Goal: Transaction & Acquisition: Purchase product/service

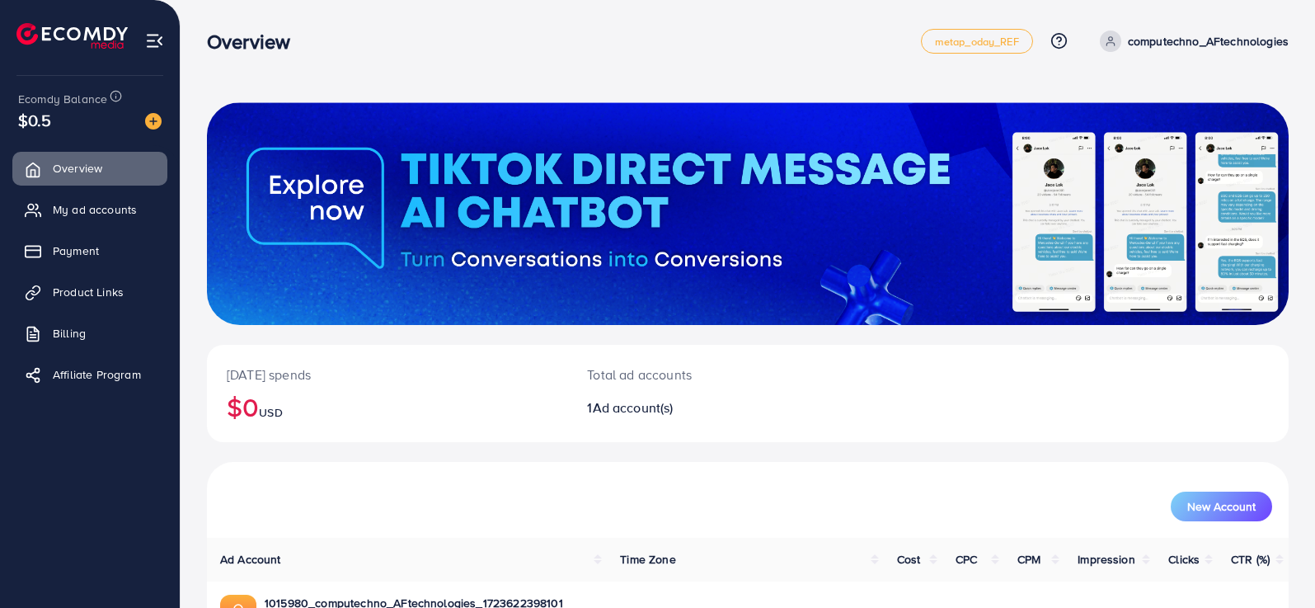
scroll to position [82, 0]
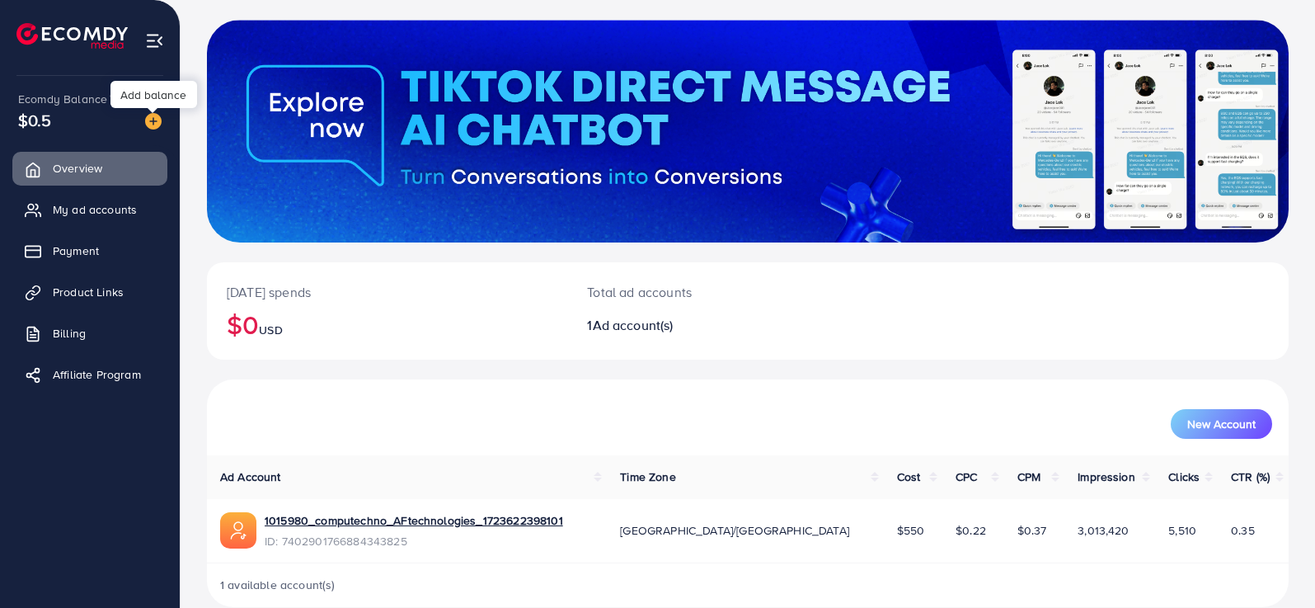
click at [153, 120] on img at bounding box center [153, 121] width 16 height 16
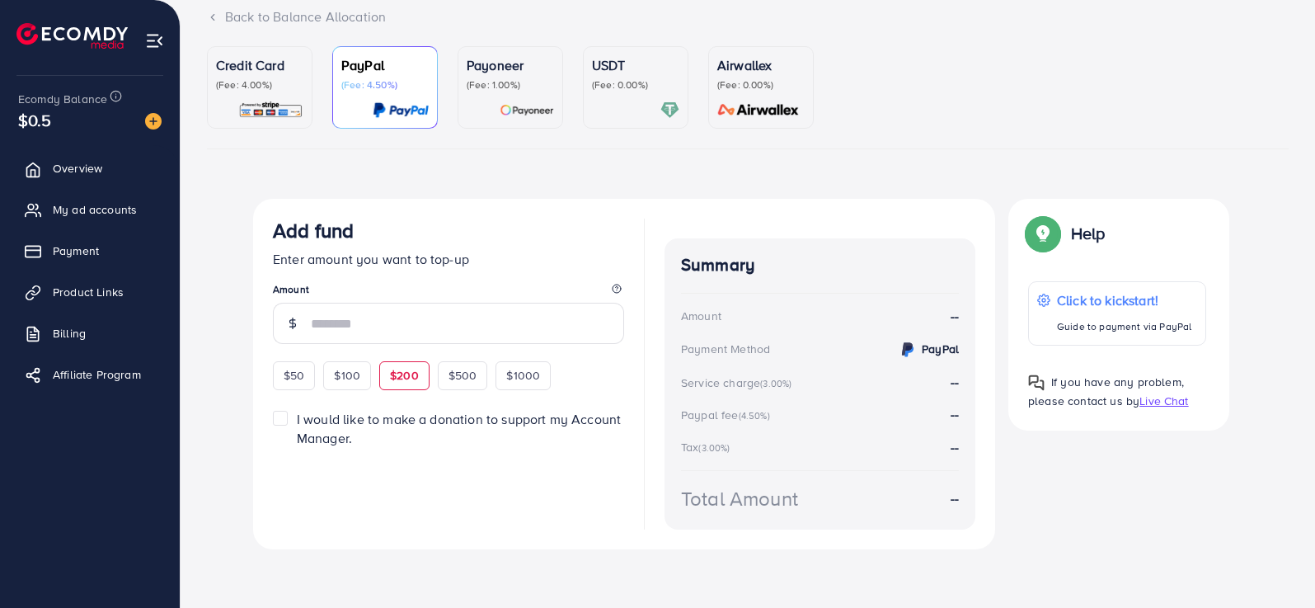
scroll to position [115, 0]
click at [396, 331] on input "number" at bounding box center [467, 322] width 313 height 41
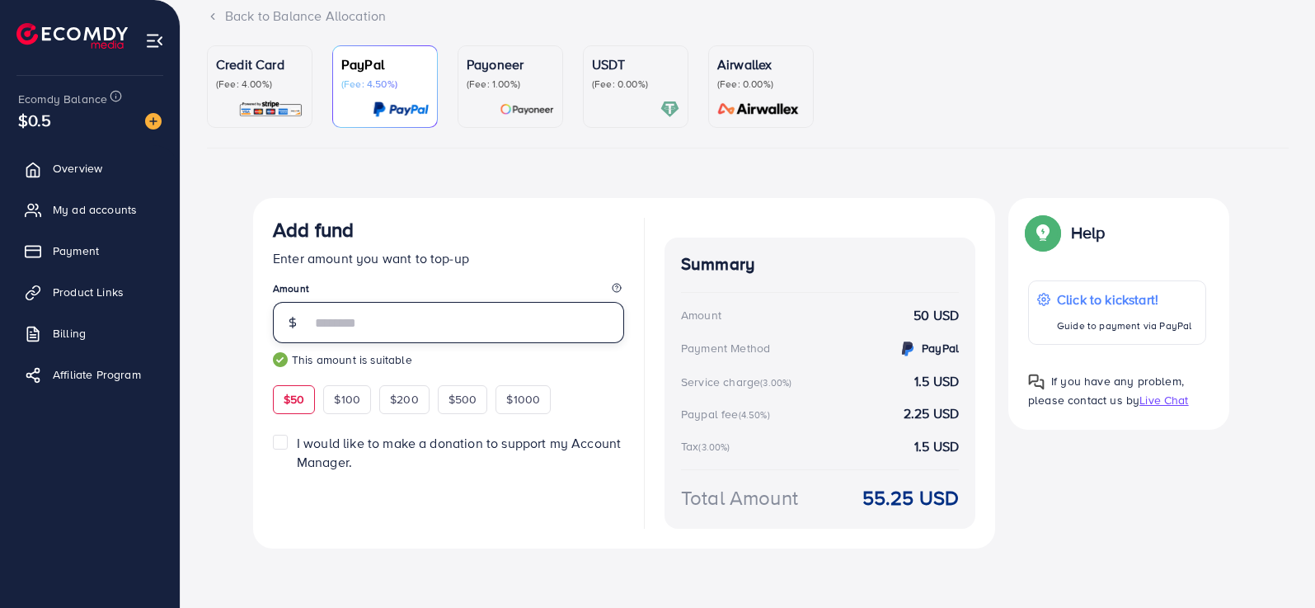
type input "**"
click at [365, 450] on span "I would like to make a donation to support my Account Manager." at bounding box center [459, 452] width 324 height 37
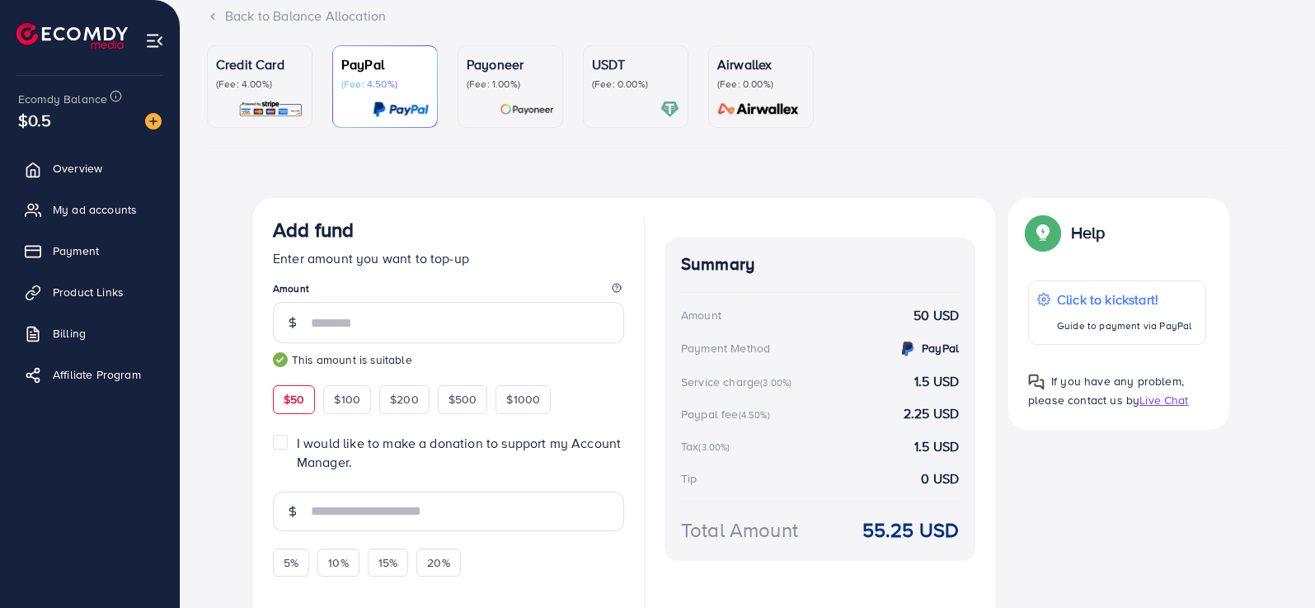
click at [365, 450] on span "I would like to make a donation to support my Account Manager." at bounding box center [459, 452] width 324 height 37
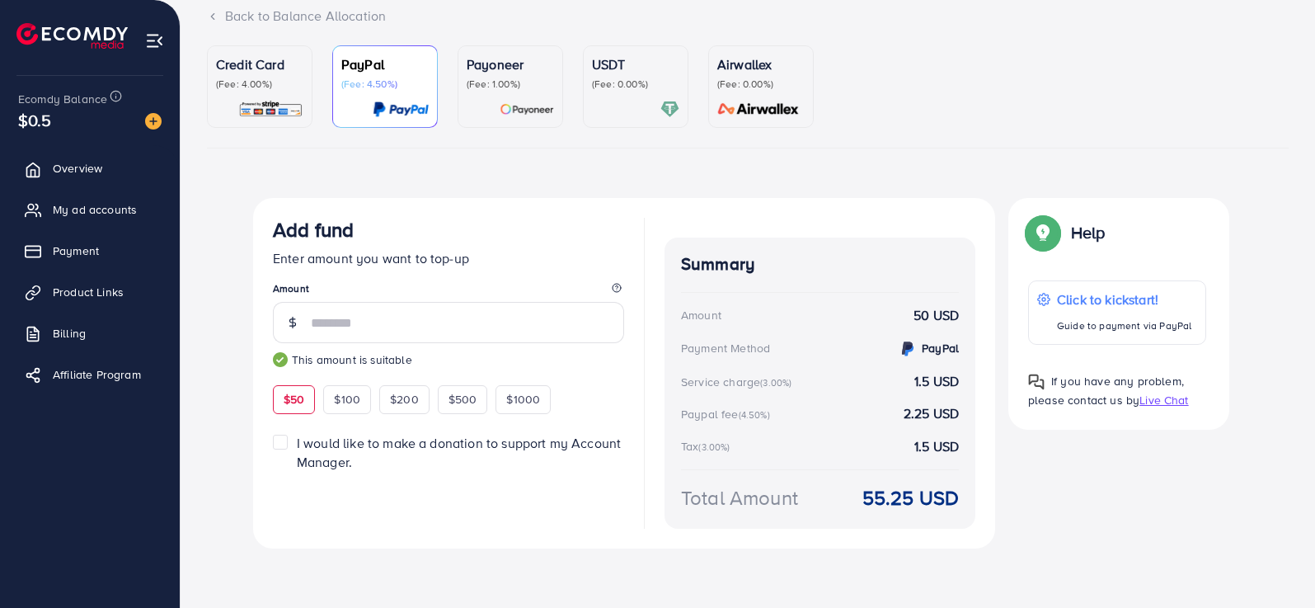
click at [258, 88] on p "(Fee: 4.00%)" at bounding box center [259, 83] width 87 height 13
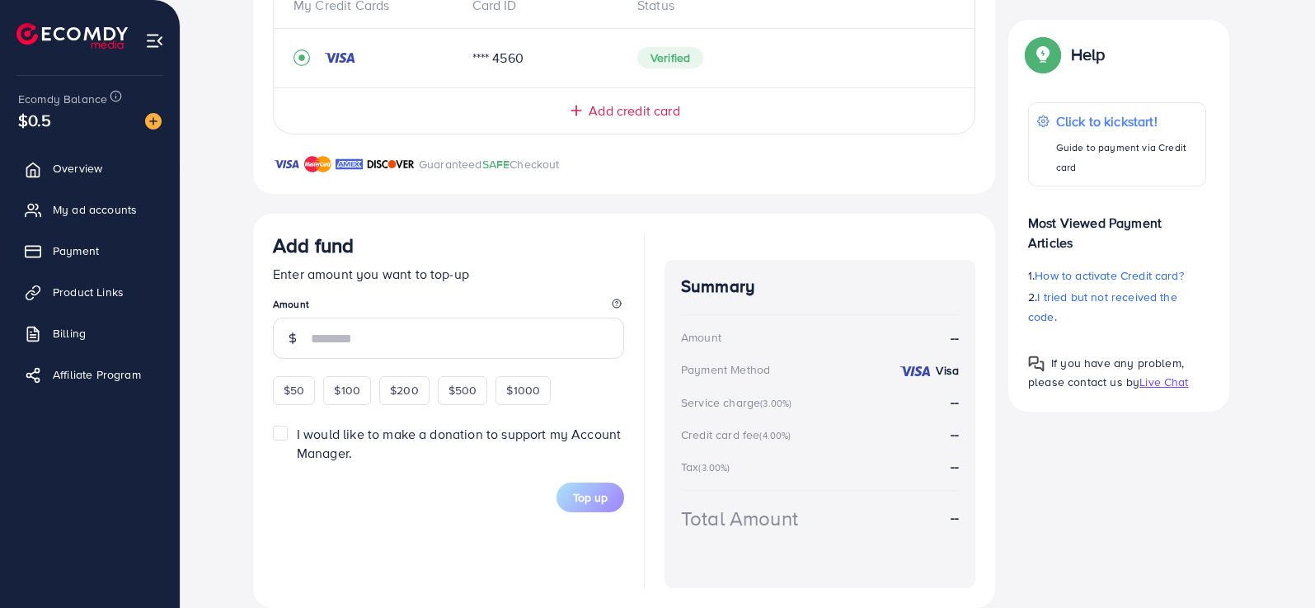
scroll to position [418, 0]
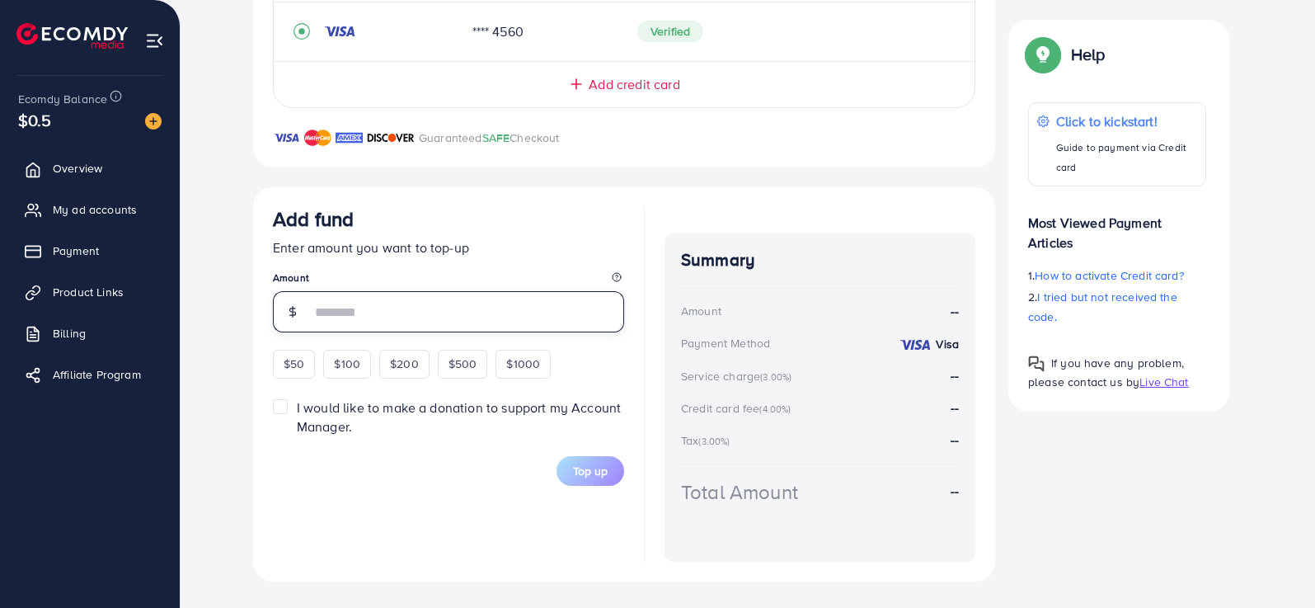
click at [378, 312] on input "number" at bounding box center [467, 311] width 313 height 41
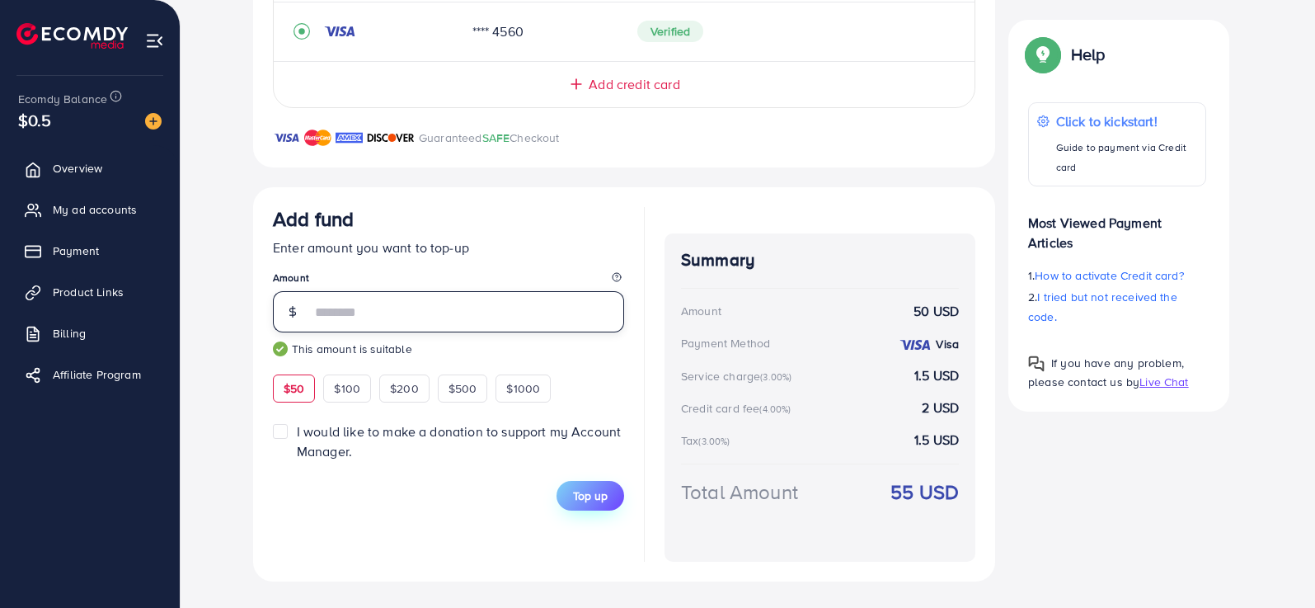
type input "**"
click at [593, 497] on span "Top up" at bounding box center [590, 495] width 35 height 16
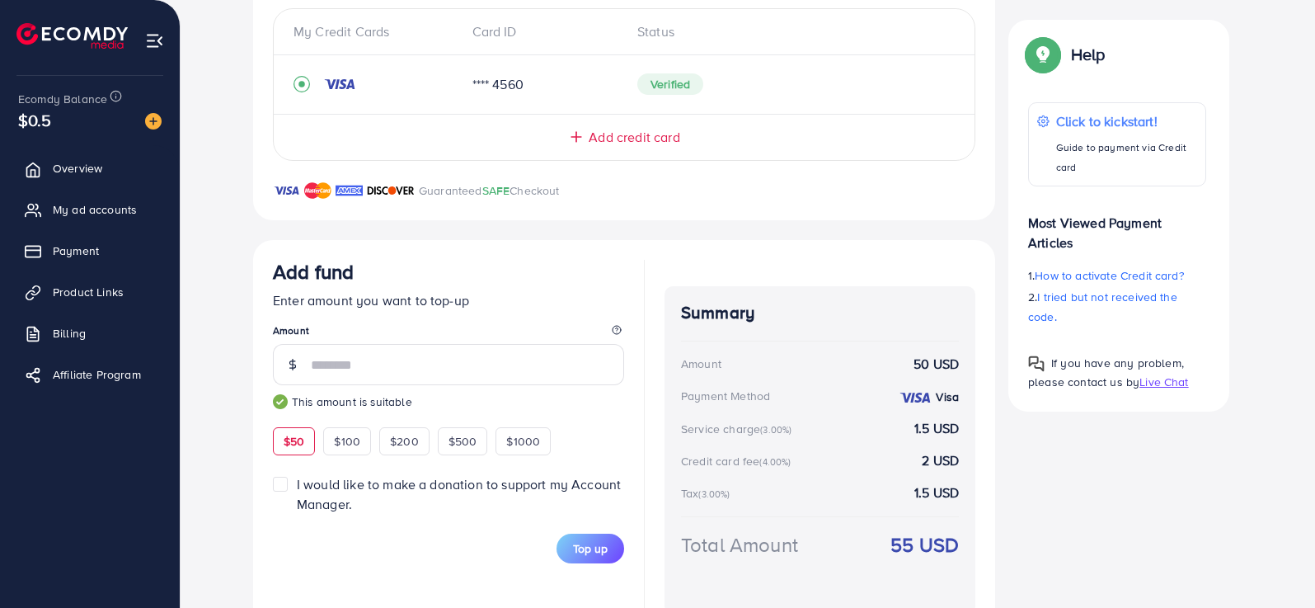
scroll to position [339, 0]
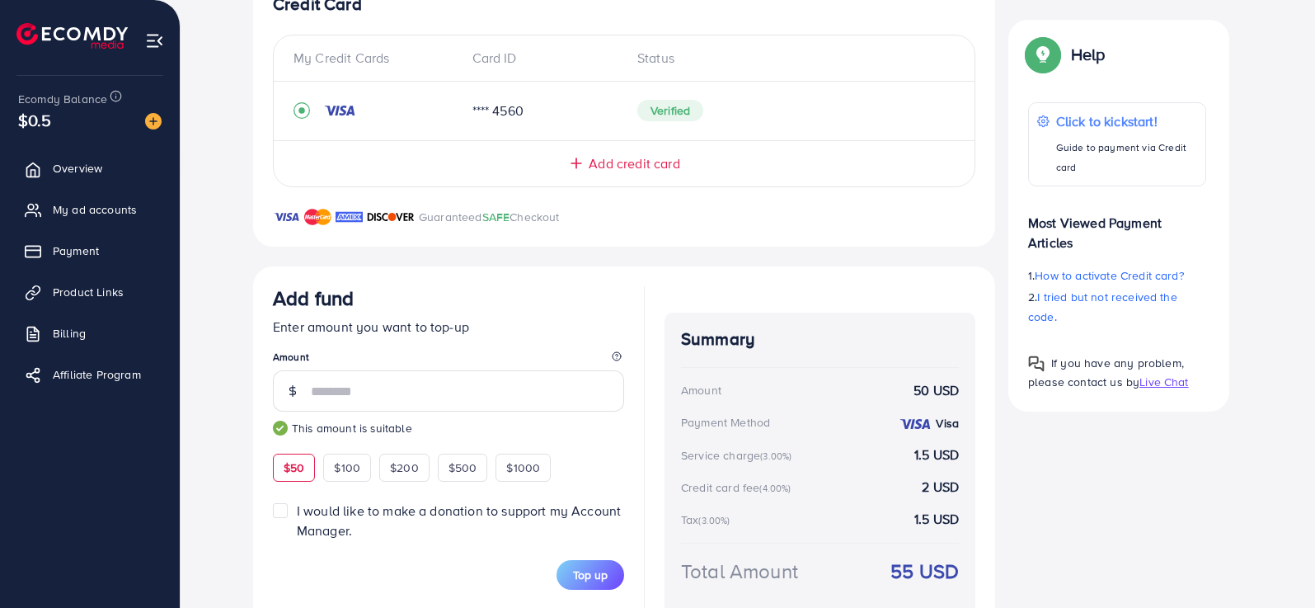
click at [645, 157] on span "Add credit card" at bounding box center [634, 163] width 91 height 19
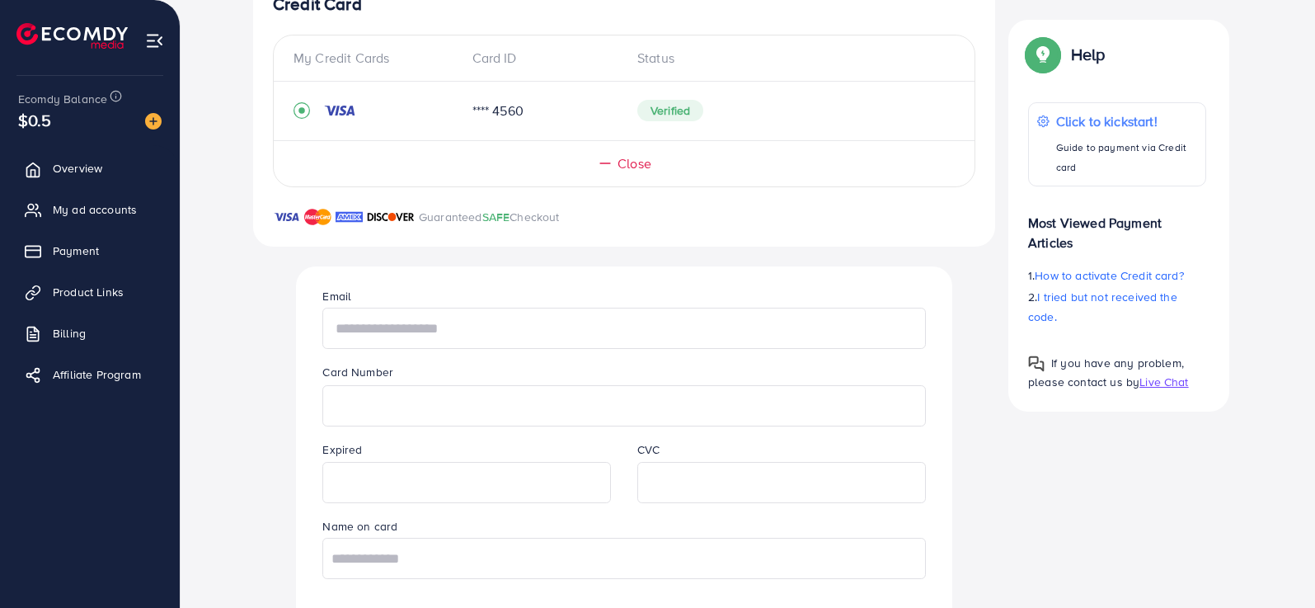
click at [410, 326] on input "text" at bounding box center [623, 327] width 603 height 41
type input "**********"
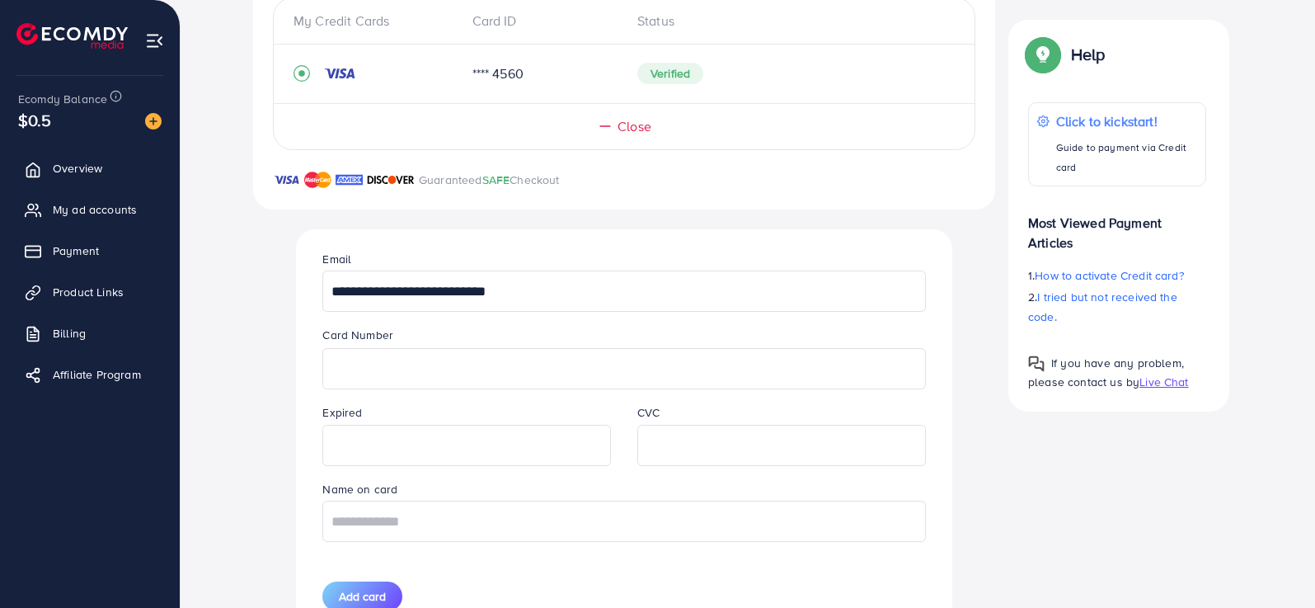
scroll to position [421, 0]
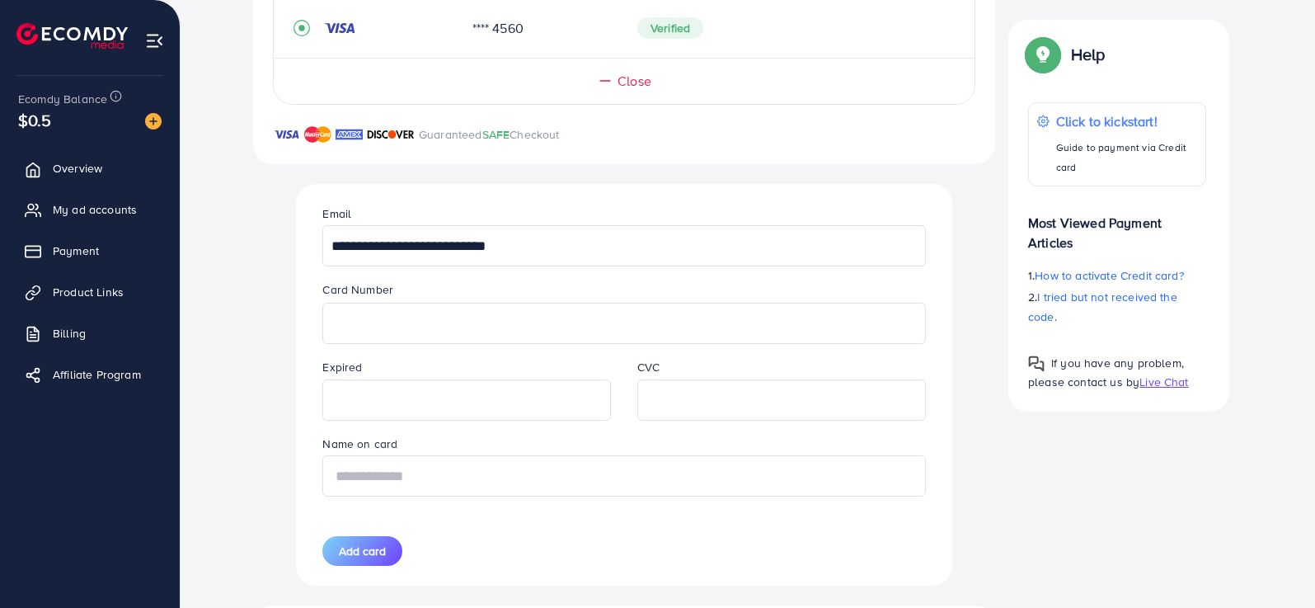
click at [583, 474] on input "text" at bounding box center [623, 475] width 603 height 41
type input "**********"
click at [826, 519] on div "**********" at bounding box center [623, 384] width 629 height 401
click at [347, 552] on span "Add card" at bounding box center [362, 550] width 47 height 16
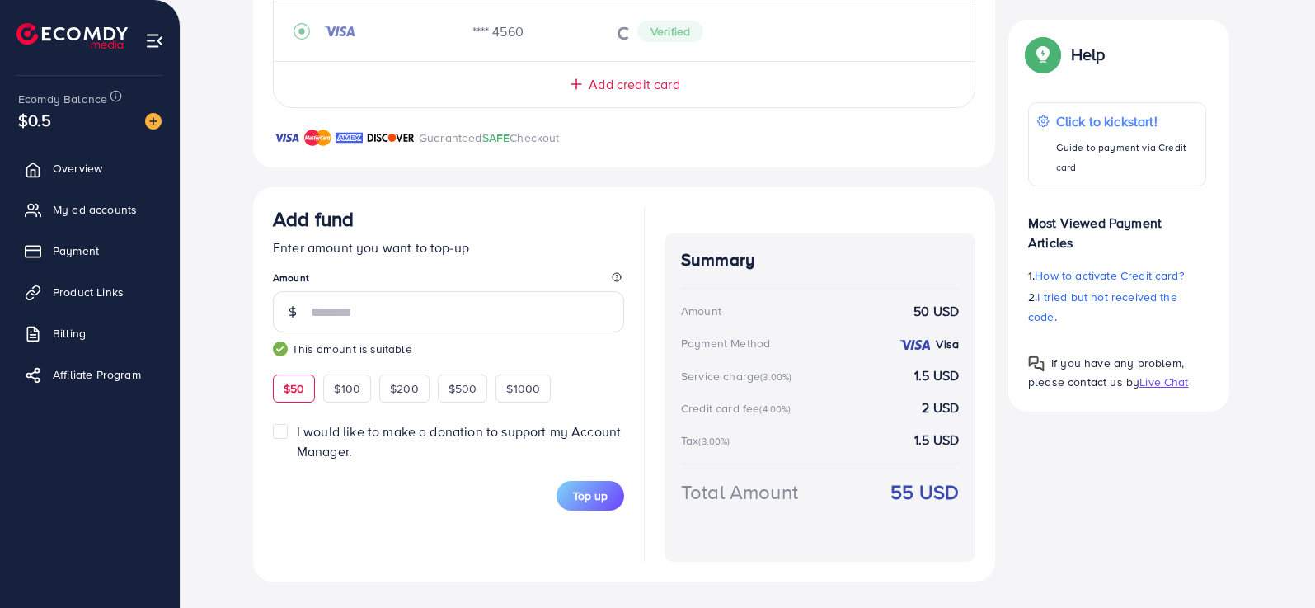
scroll to position [124, 0]
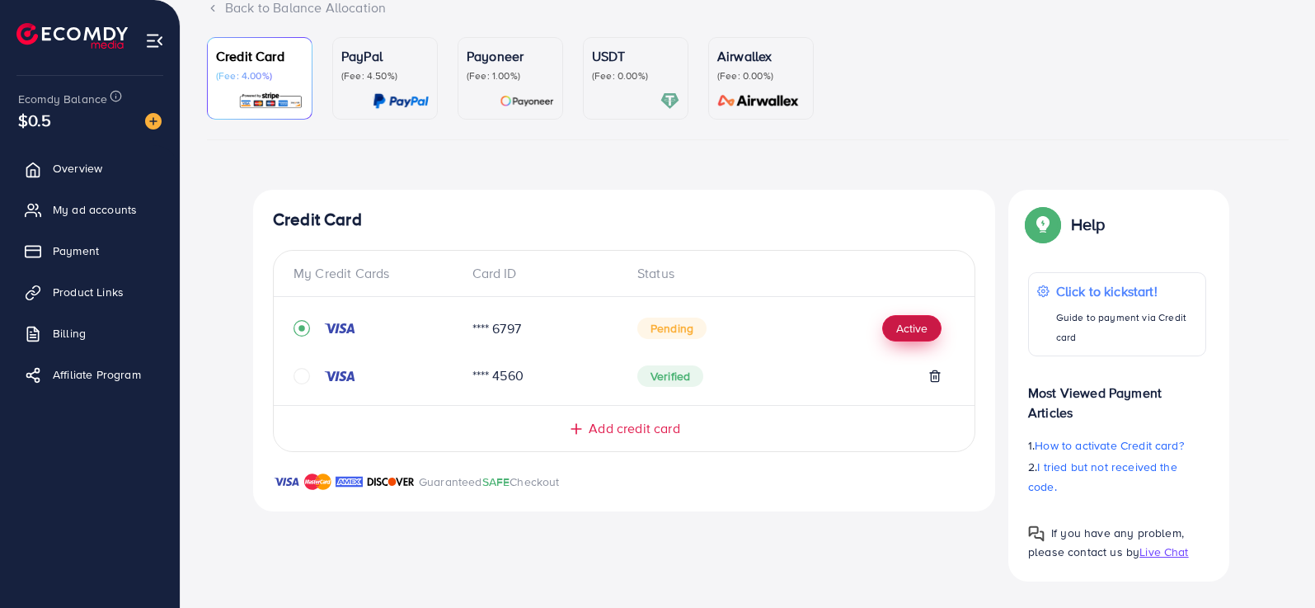
click at [894, 333] on button "Active" at bounding box center [911, 328] width 59 height 26
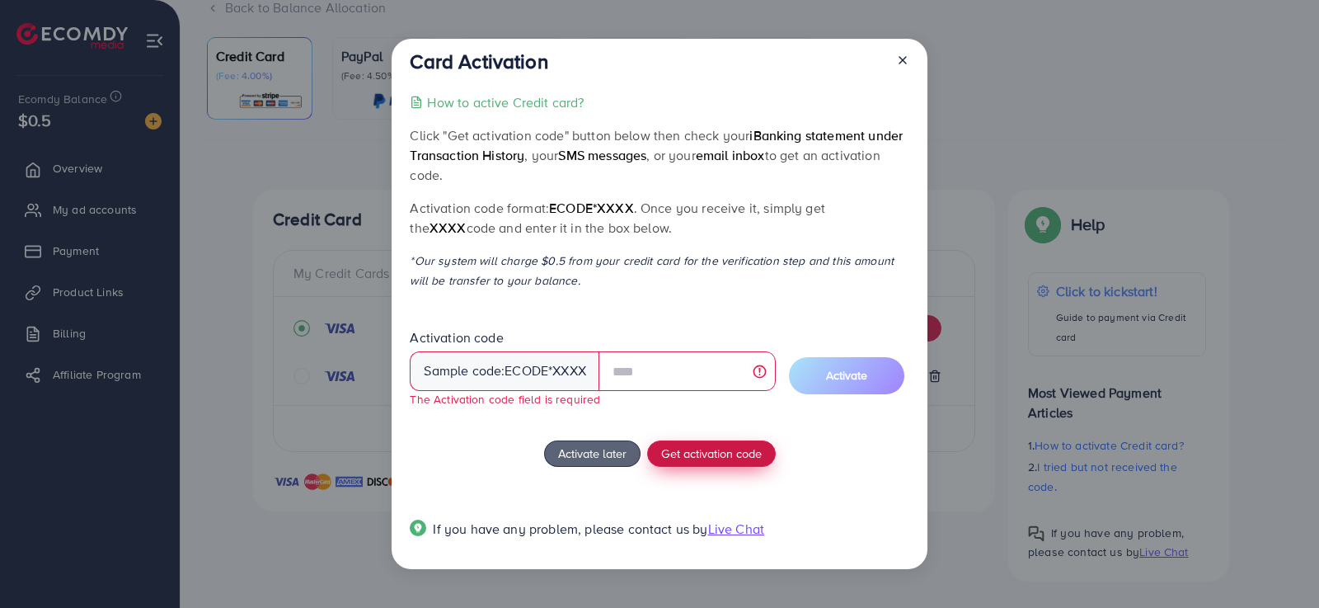
click at [738, 462] on button "Get activation code" at bounding box center [711, 453] width 129 height 26
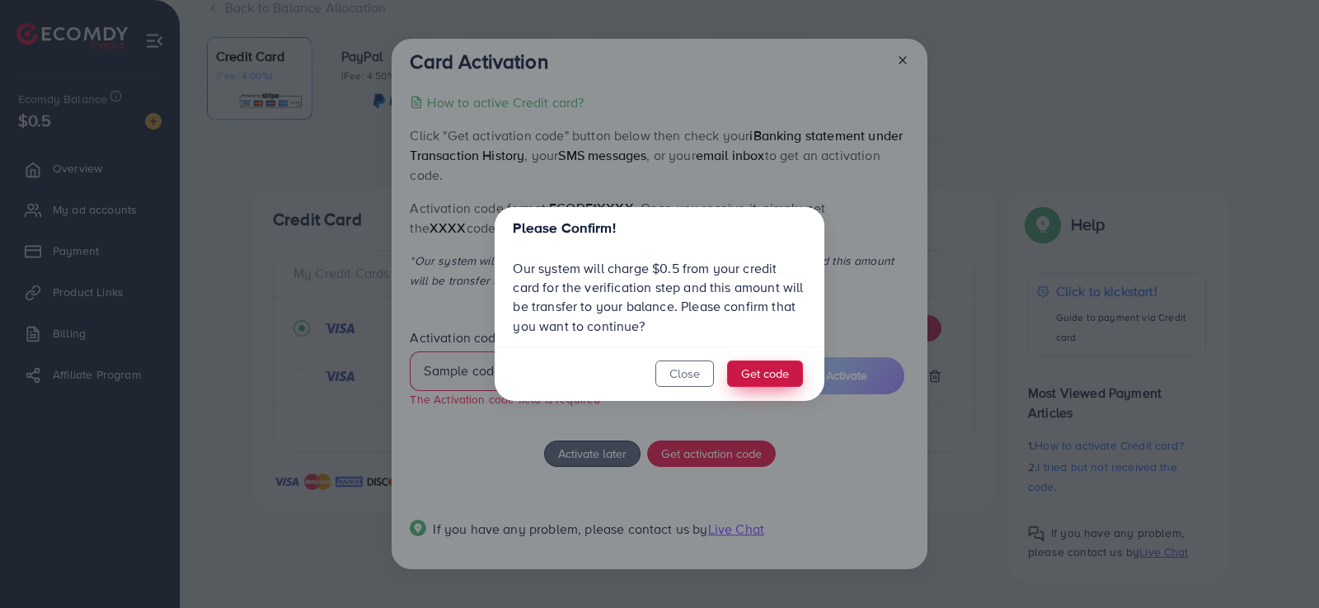
click at [754, 377] on button "Get code" at bounding box center [765, 373] width 76 height 26
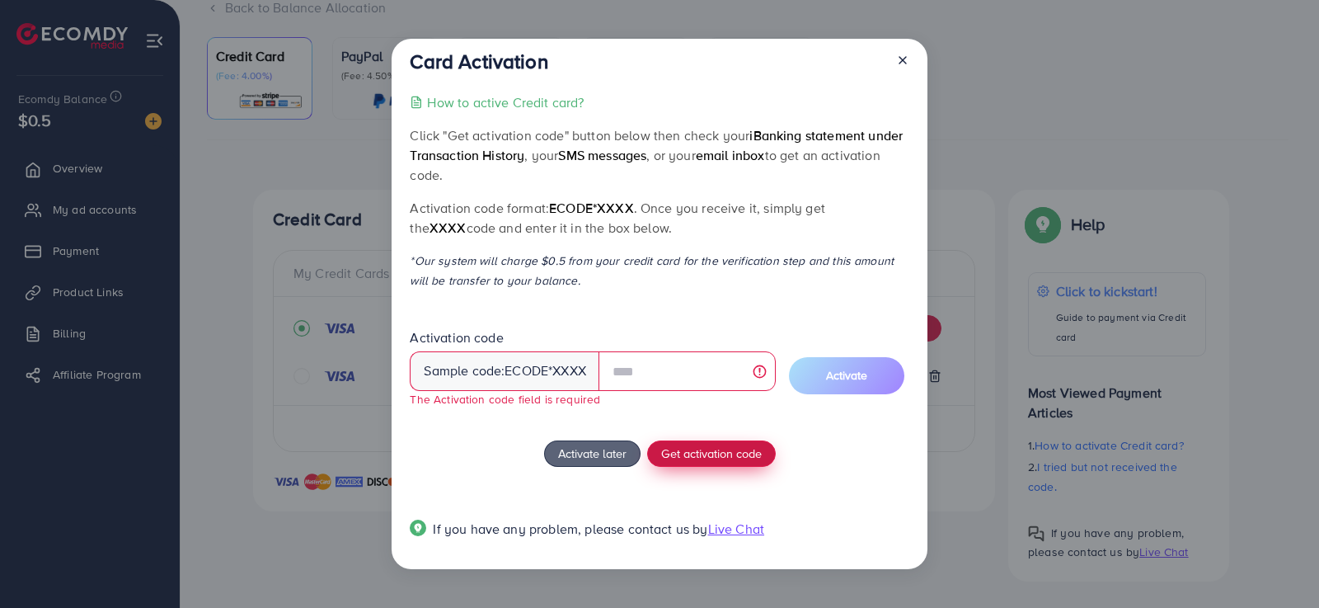
click at [676, 453] on span "Get activation code" at bounding box center [711, 452] width 101 height 17
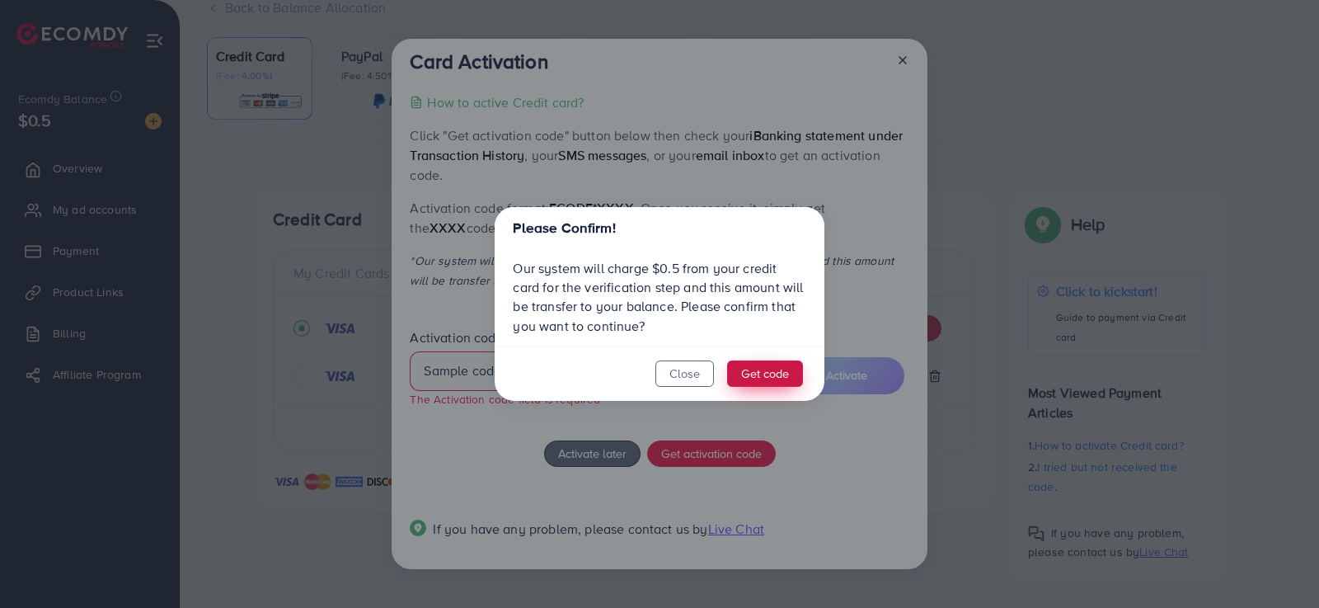
click at [749, 373] on button "Get code" at bounding box center [765, 373] width 76 height 26
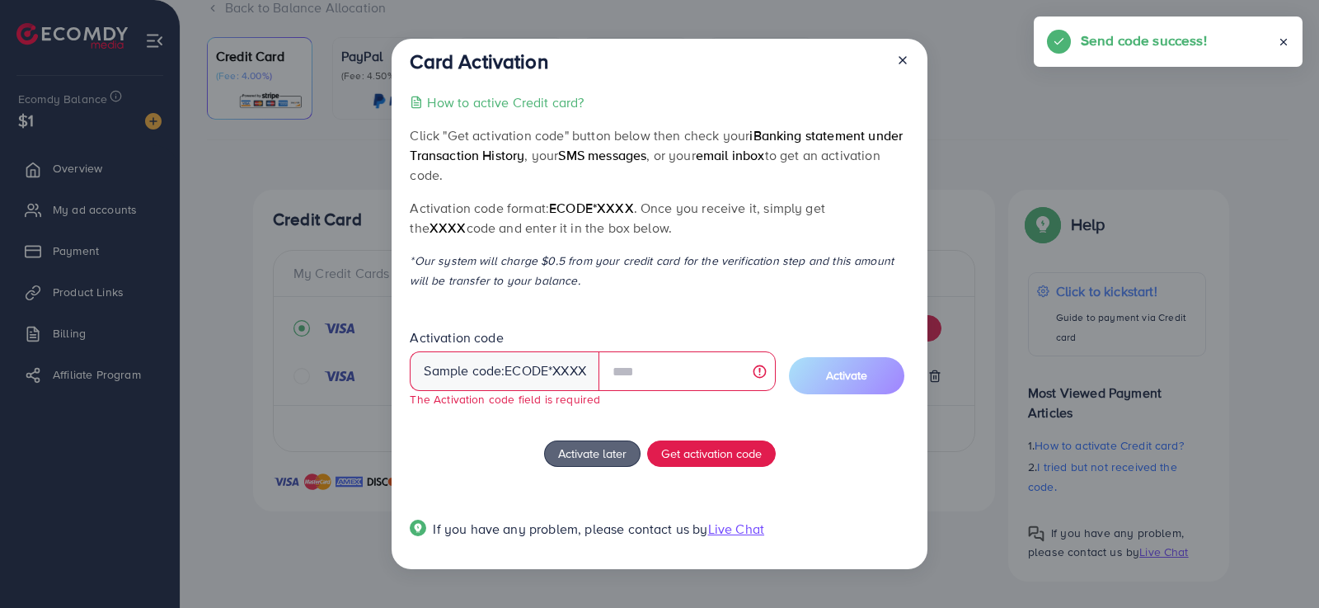
click at [906, 61] on icon at bounding box center [902, 60] width 13 height 13
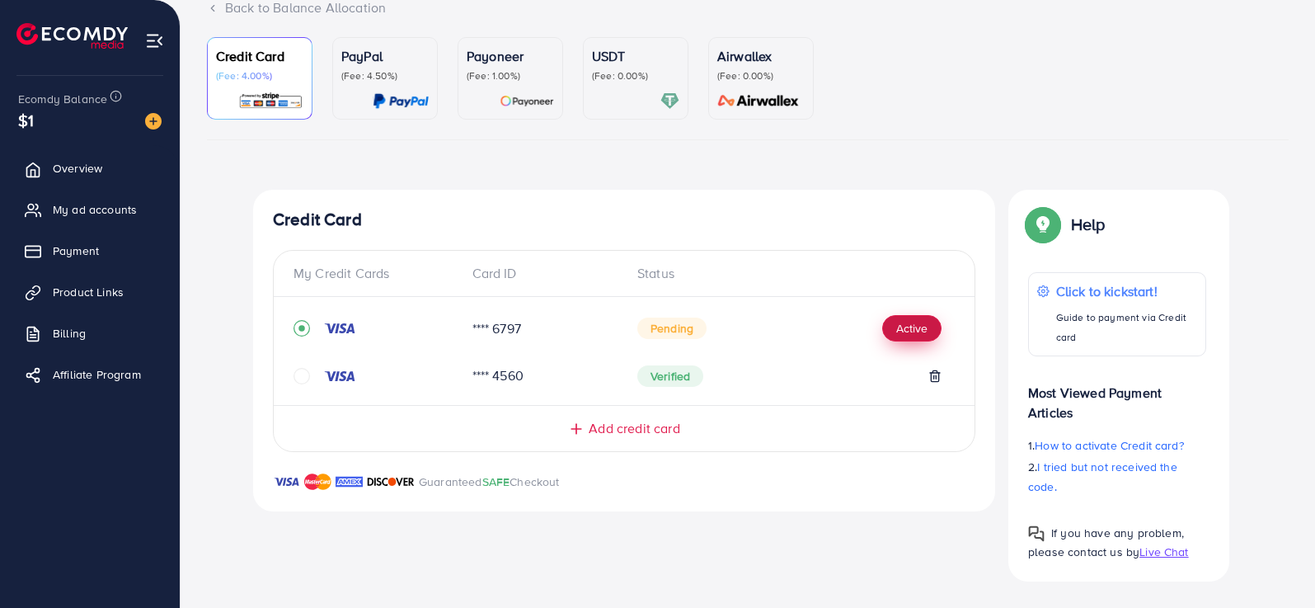
click at [899, 327] on button "Active" at bounding box center [911, 328] width 59 height 26
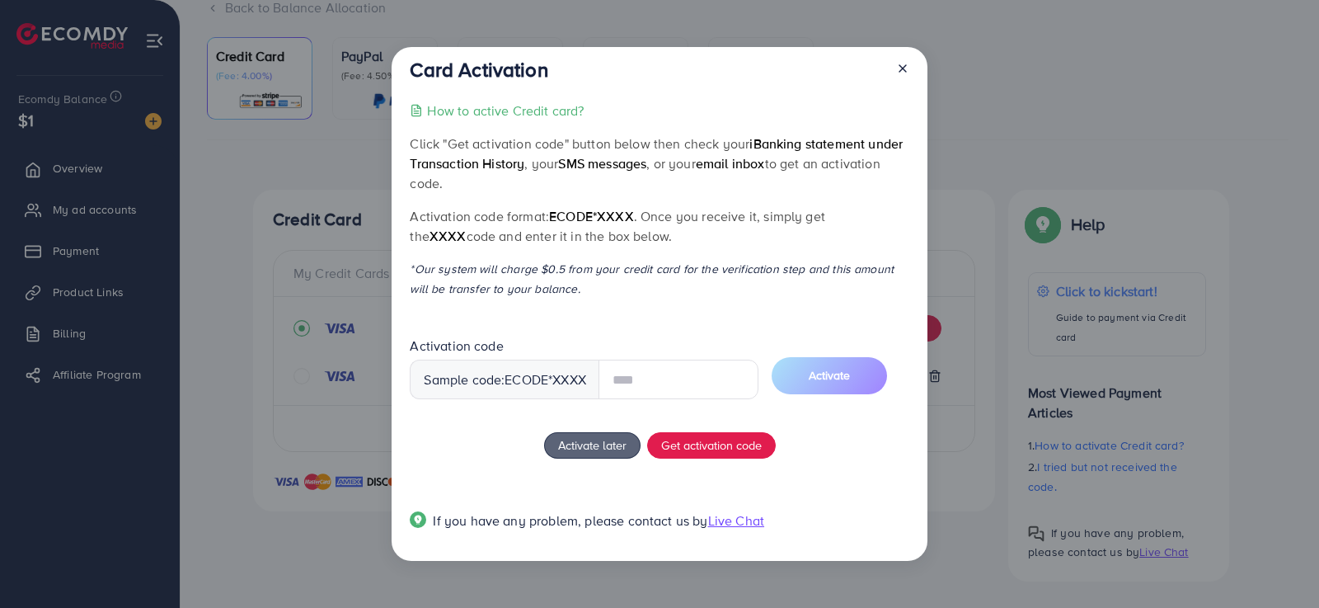
click at [906, 71] on div at bounding box center [896, 73] width 26 height 31
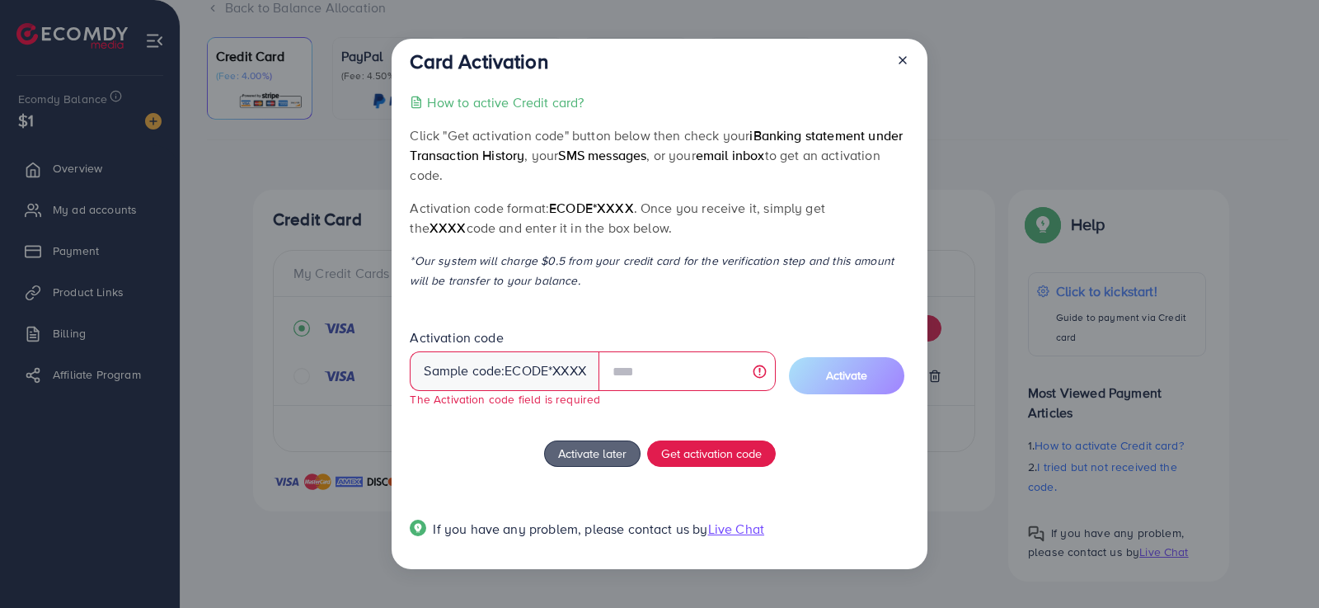
click at [503, 99] on p "How to active Credit card?" at bounding box center [505, 102] width 157 height 20
click at [903, 60] on icon at bounding box center [902, 60] width 13 height 13
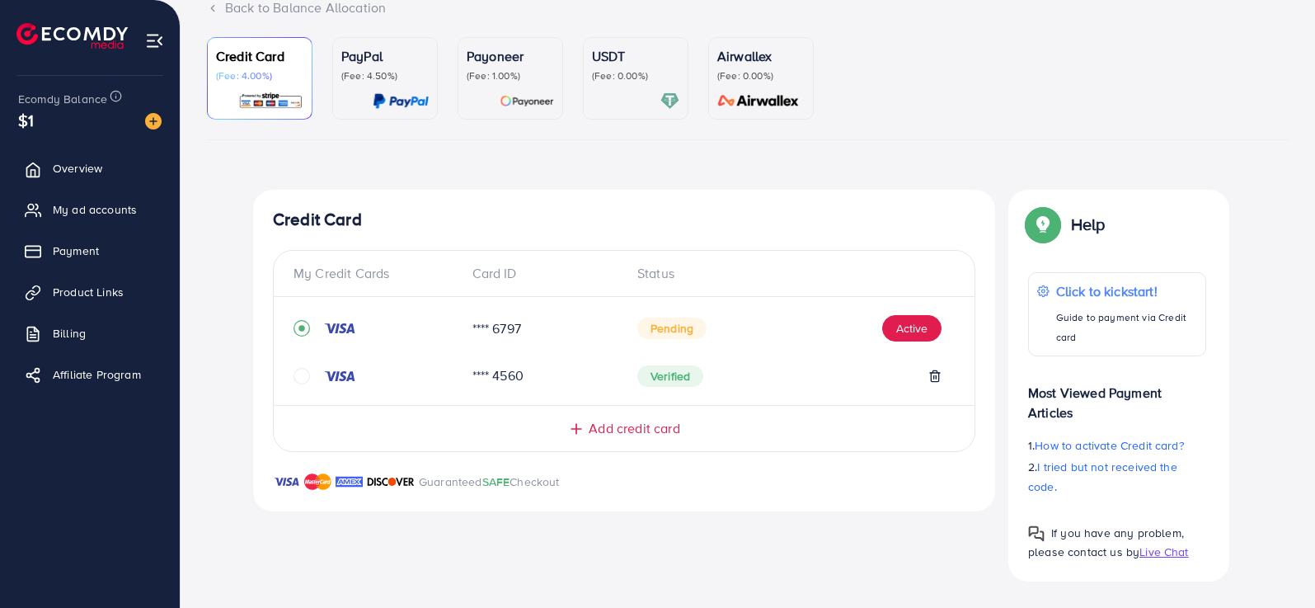
click at [256, 96] on img at bounding box center [270, 101] width 65 height 19
click at [560, 375] on div "**** 4560" at bounding box center [542, 375] width 166 height 19
click at [935, 376] on icon at bounding box center [934, 375] width 13 height 13
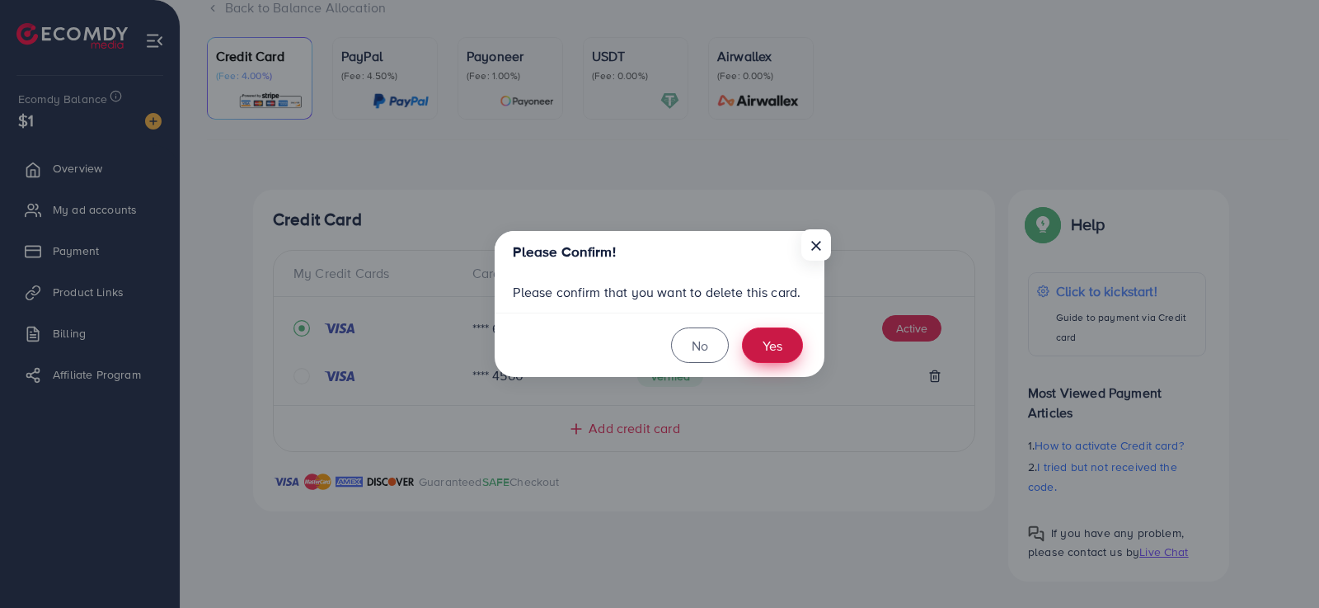
click at [775, 354] on button "Yes" at bounding box center [772, 344] width 61 height 35
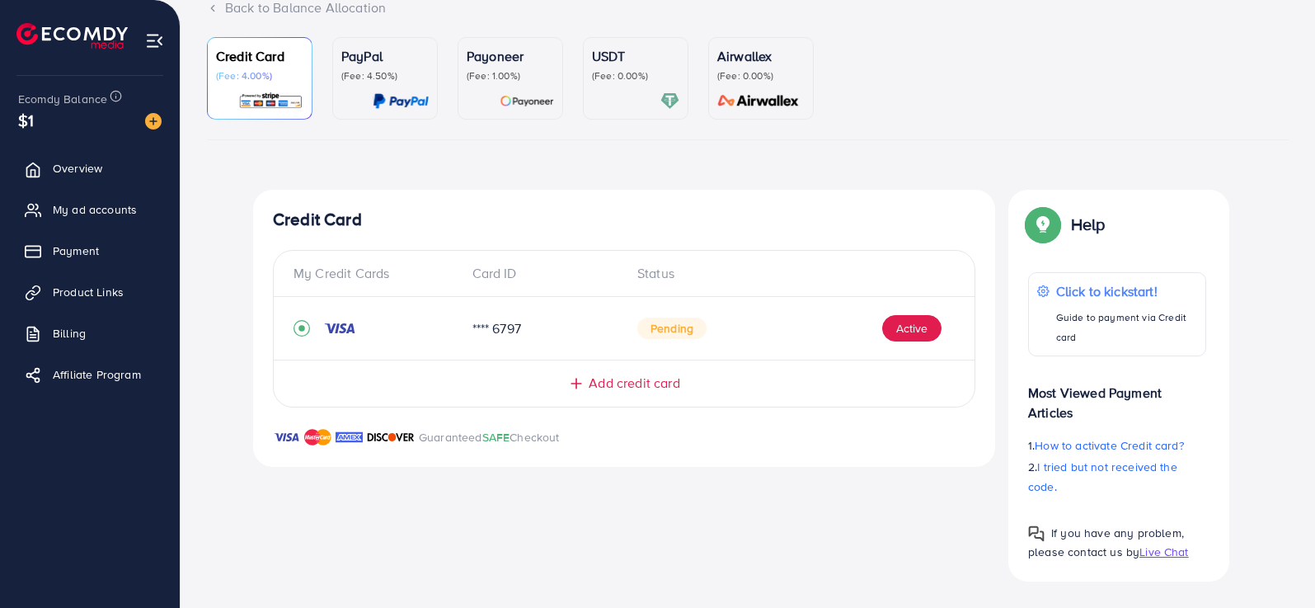
click at [272, 94] on img at bounding box center [270, 101] width 65 height 19
click at [147, 118] on img at bounding box center [153, 121] width 16 height 16
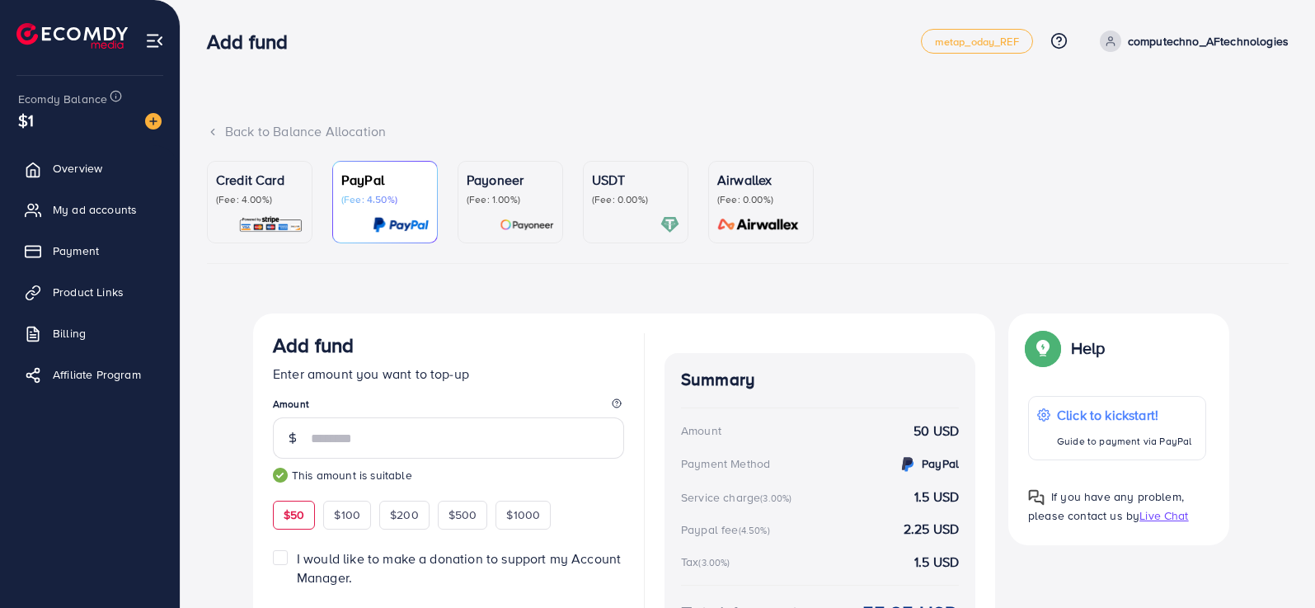
click at [267, 184] on p "Credit Card" at bounding box center [259, 180] width 87 height 20
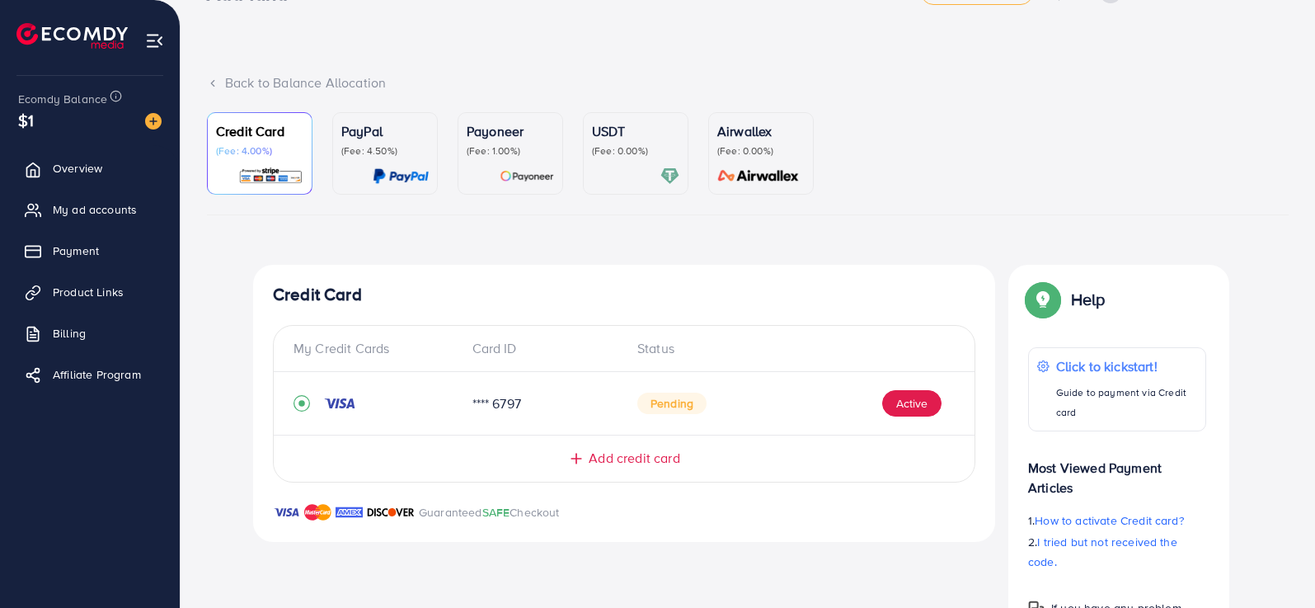
scroll to position [124, 0]
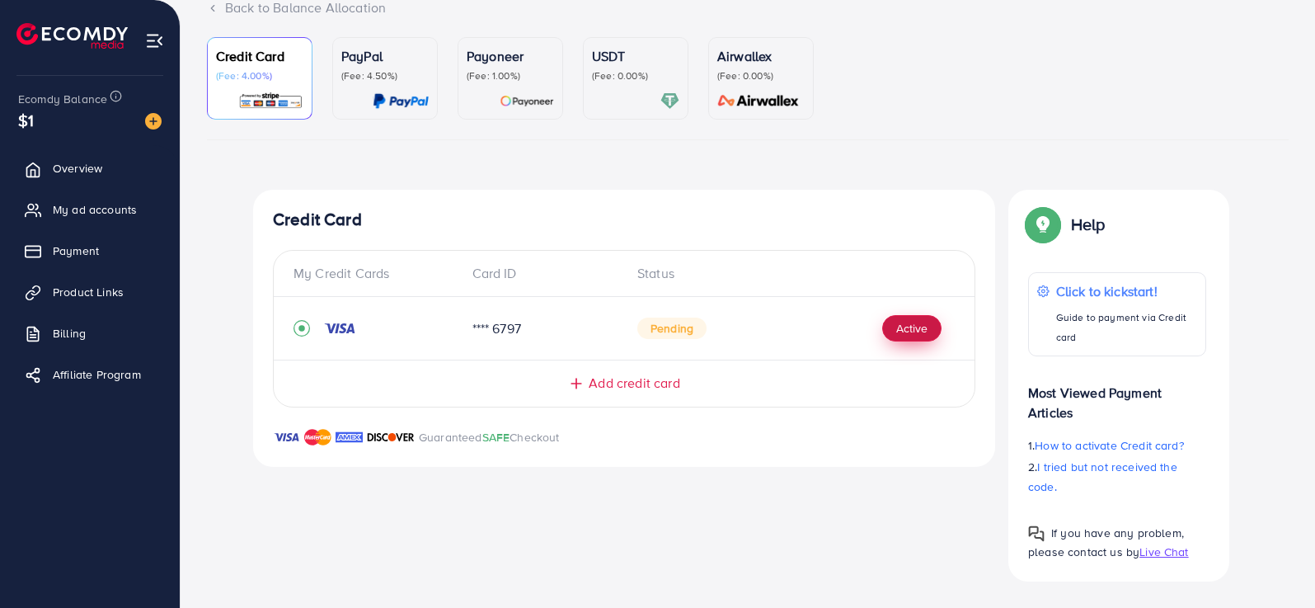
click at [925, 323] on button "Active" at bounding box center [911, 328] width 59 height 26
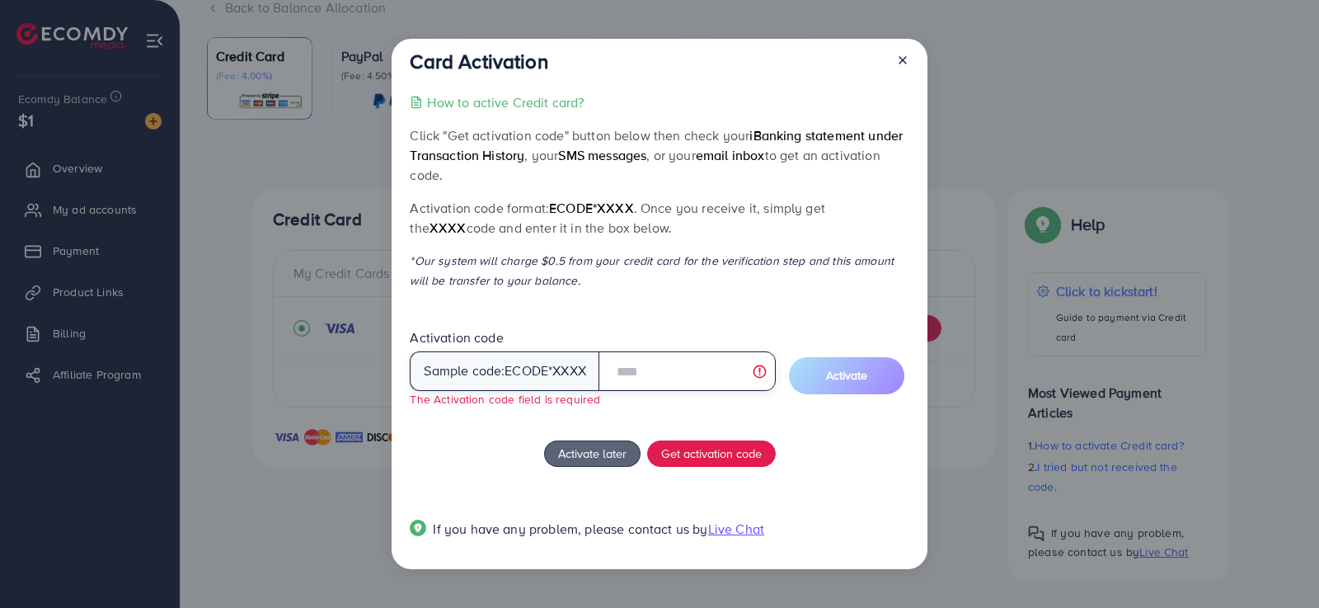
paste input "******"
type input "******"
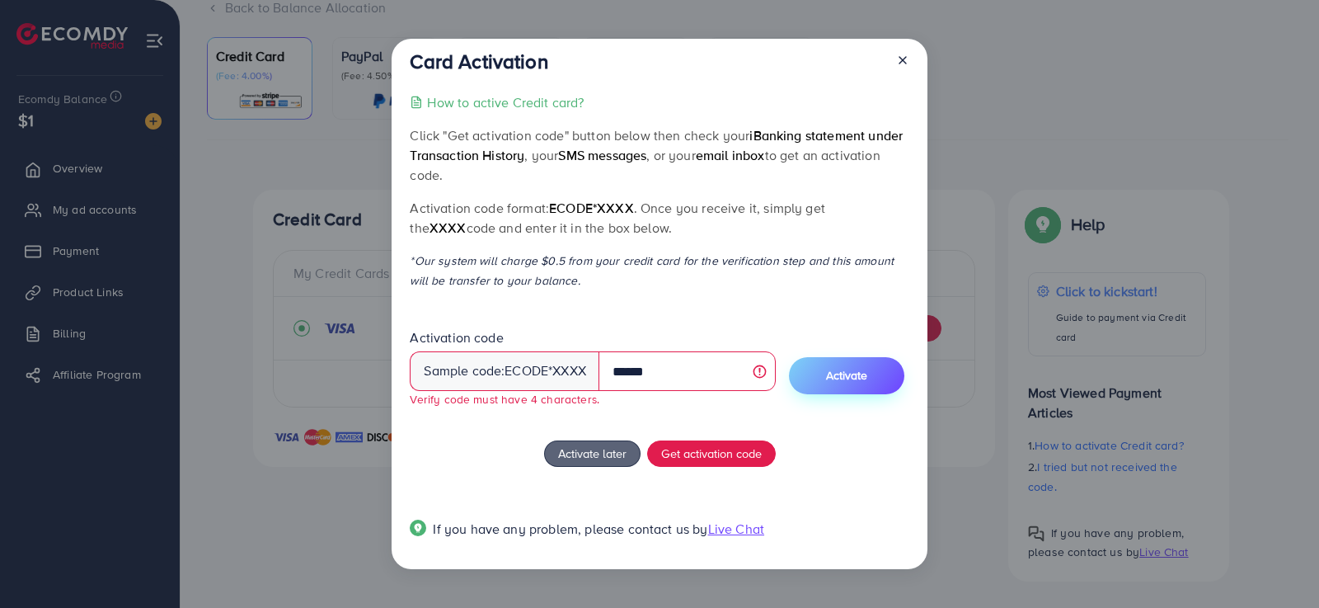
click at [846, 375] on span "Activate" at bounding box center [846, 375] width 41 height 16
click at [906, 62] on icon at bounding box center [902, 60] width 13 height 13
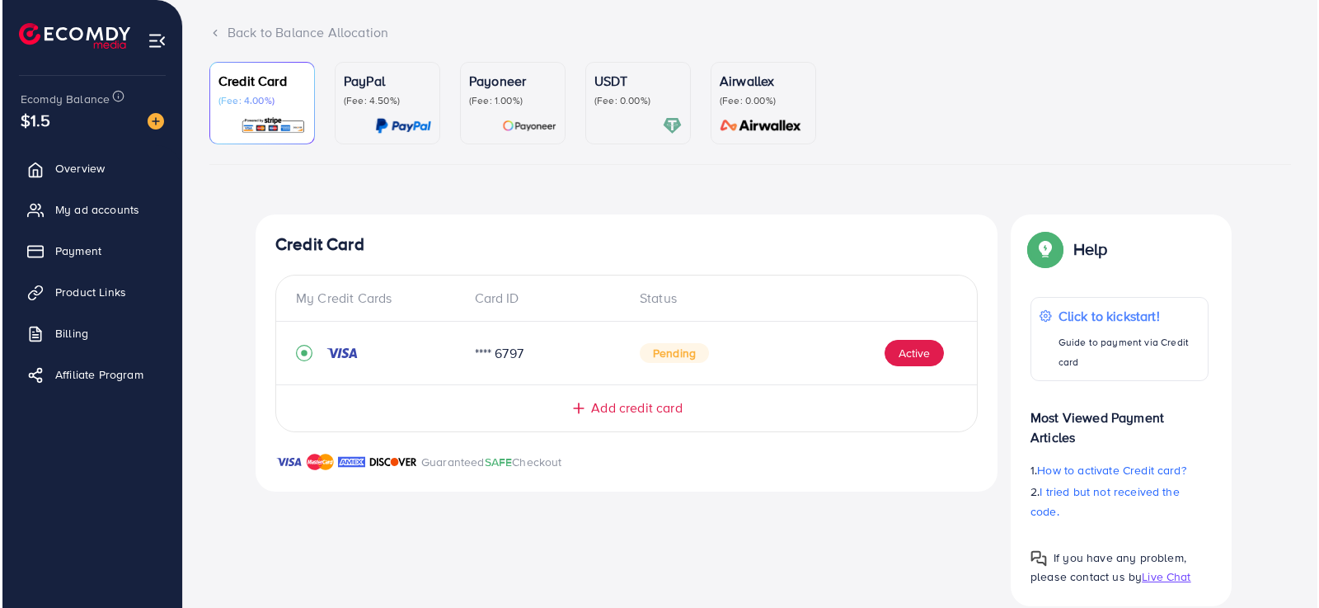
scroll to position [124, 0]
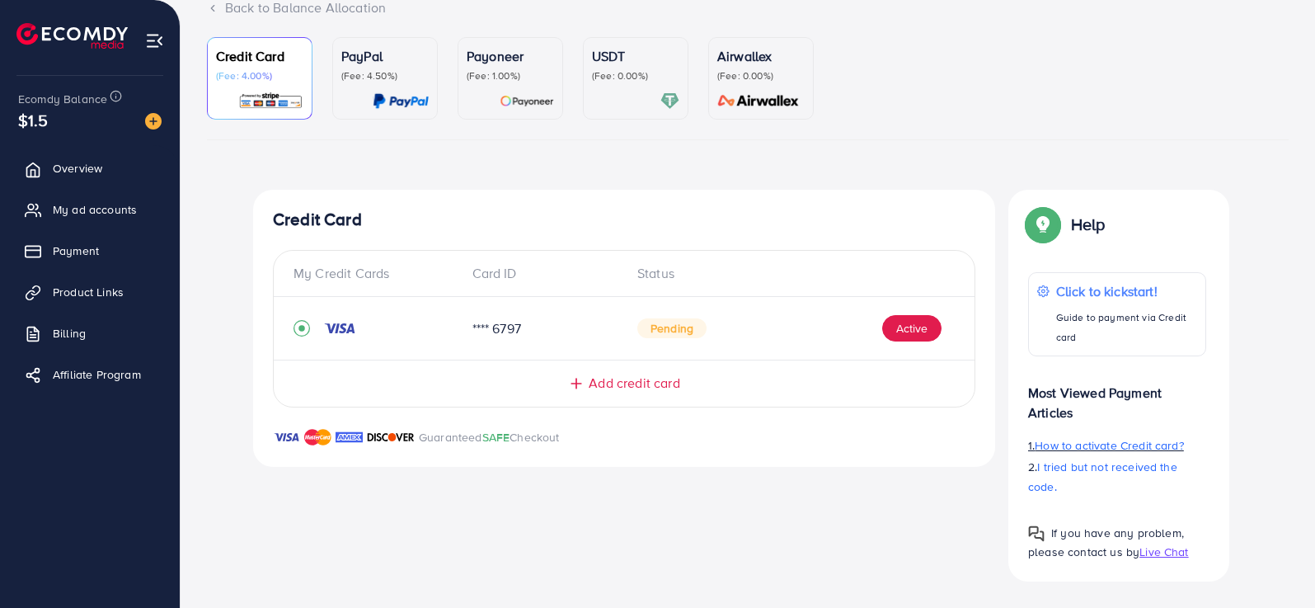
click at [1054, 445] on span "How to activate Credit card?" at bounding box center [1109, 445] width 148 height 16
click at [896, 330] on button "Active" at bounding box center [911, 328] width 59 height 26
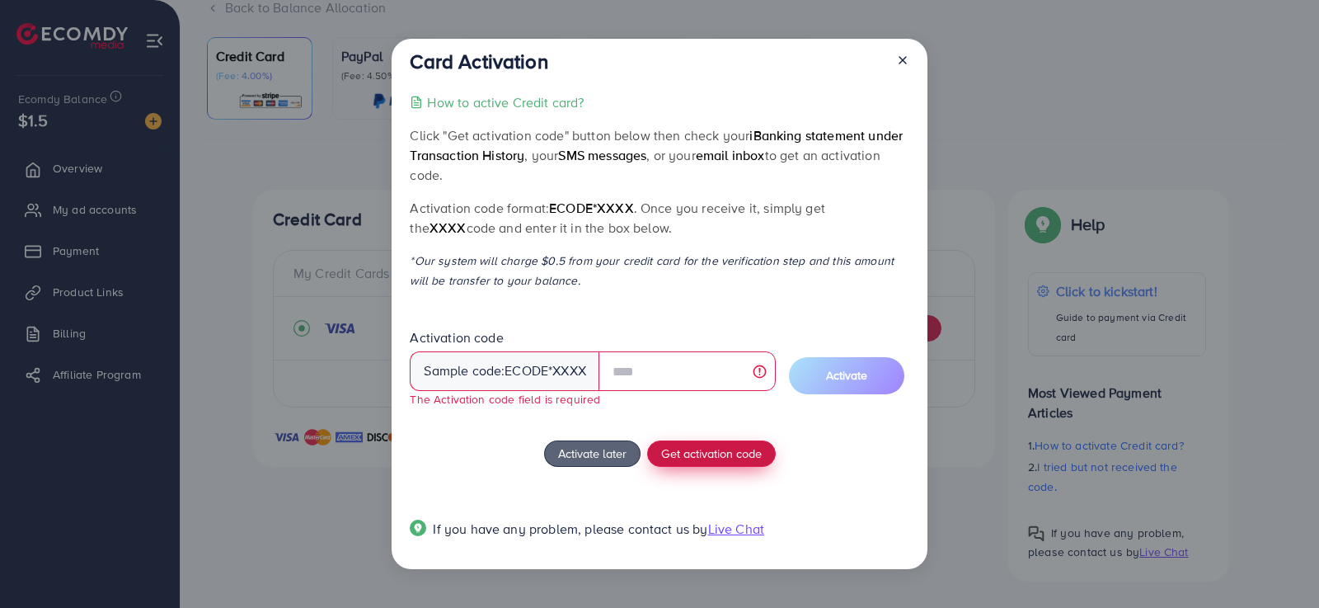
click at [710, 449] on span "Get activation code" at bounding box center [711, 452] width 101 height 17
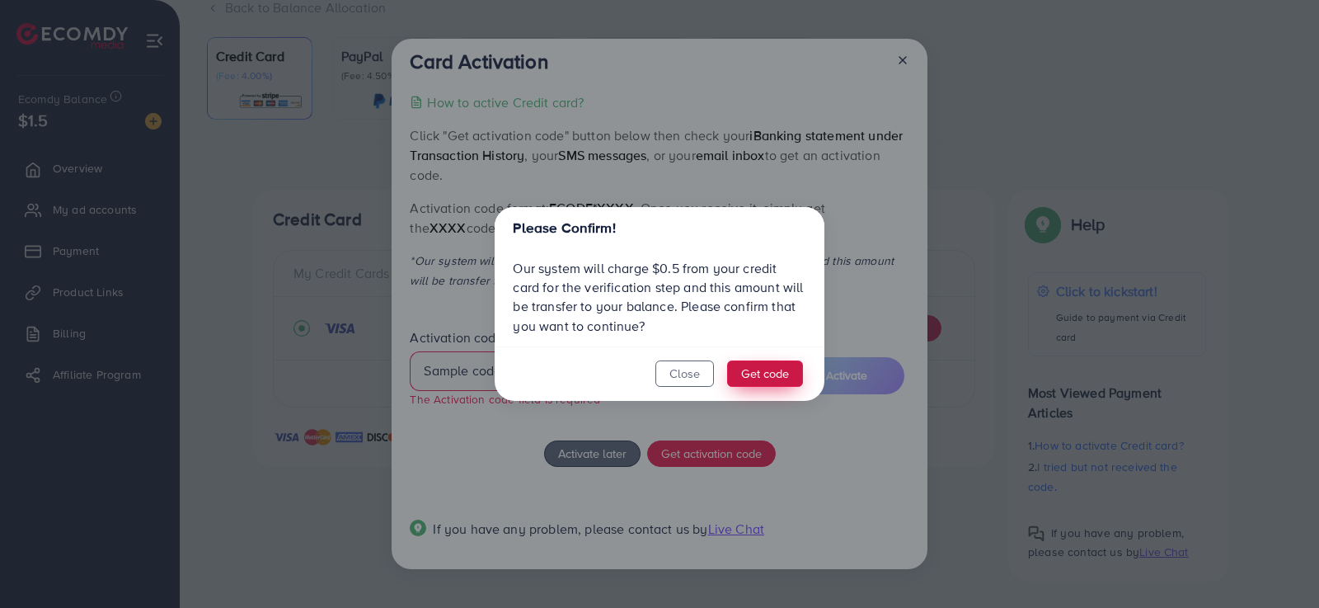
click at [754, 373] on button "Get code" at bounding box center [765, 373] width 76 height 26
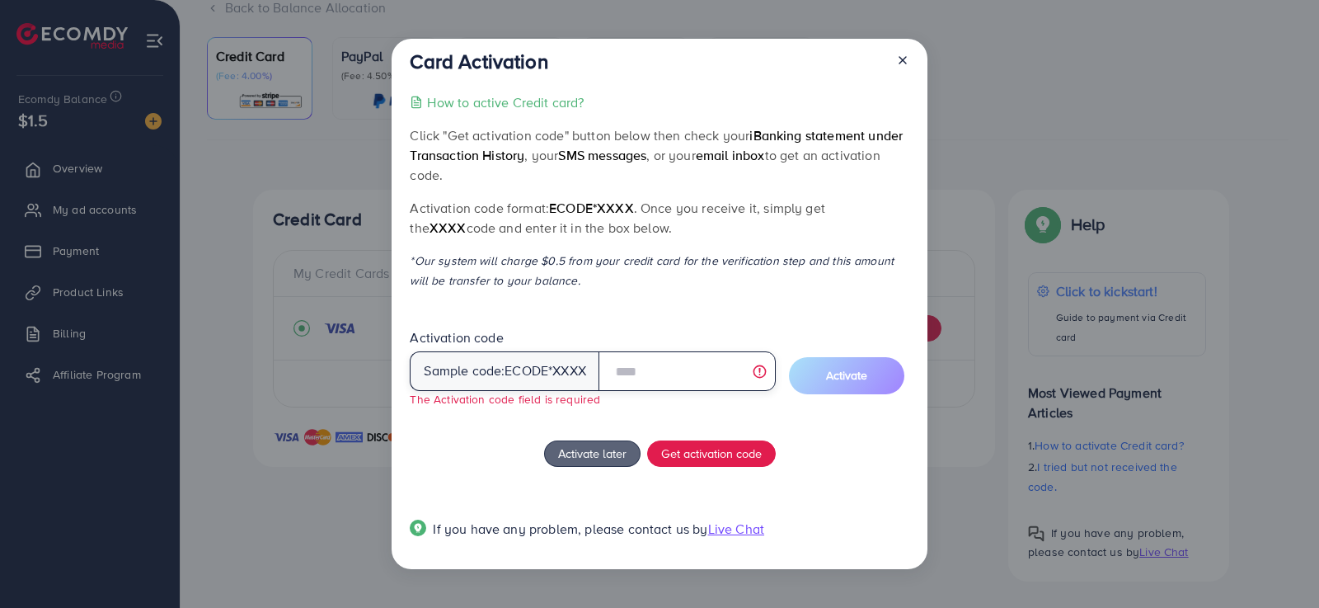
drag, startPoint x: 695, startPoint y: 381, endPoint x: 694, endPoint y: 366, distance: 14.9
click at [694, 366] on input "text" at bounding box center [686, 371] width 177 height 40
type input "*"
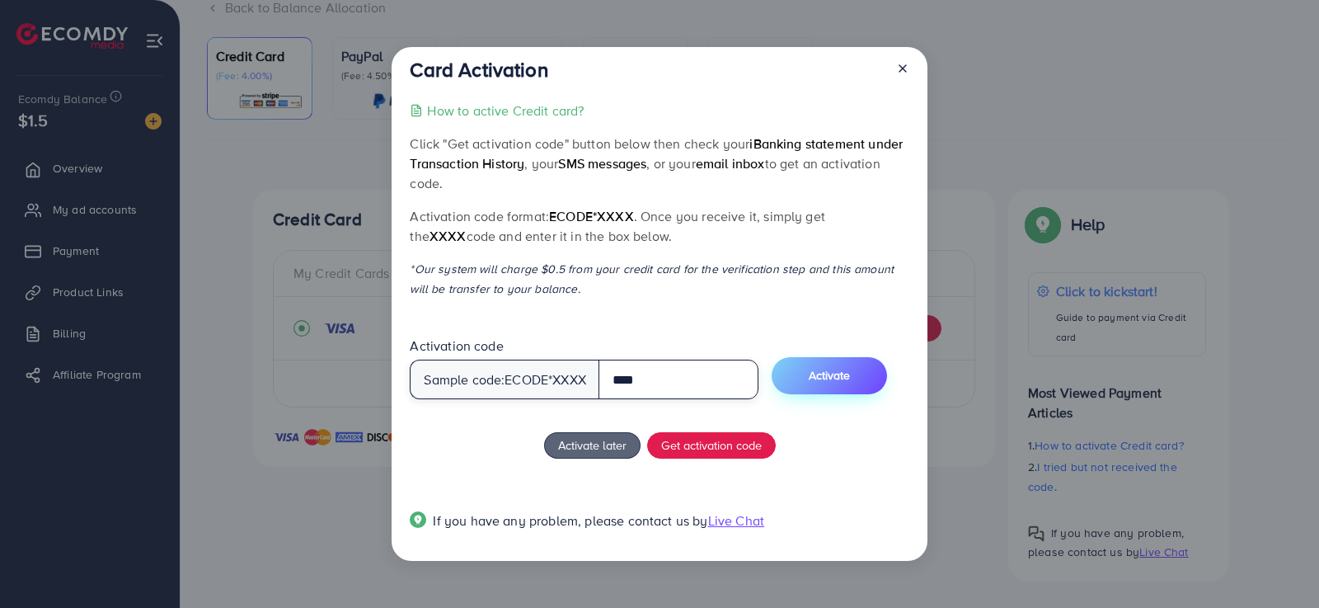
type input "****"
click at [833, 376] on span "Activate" at bounding box center [829, 375] width 41 height 16
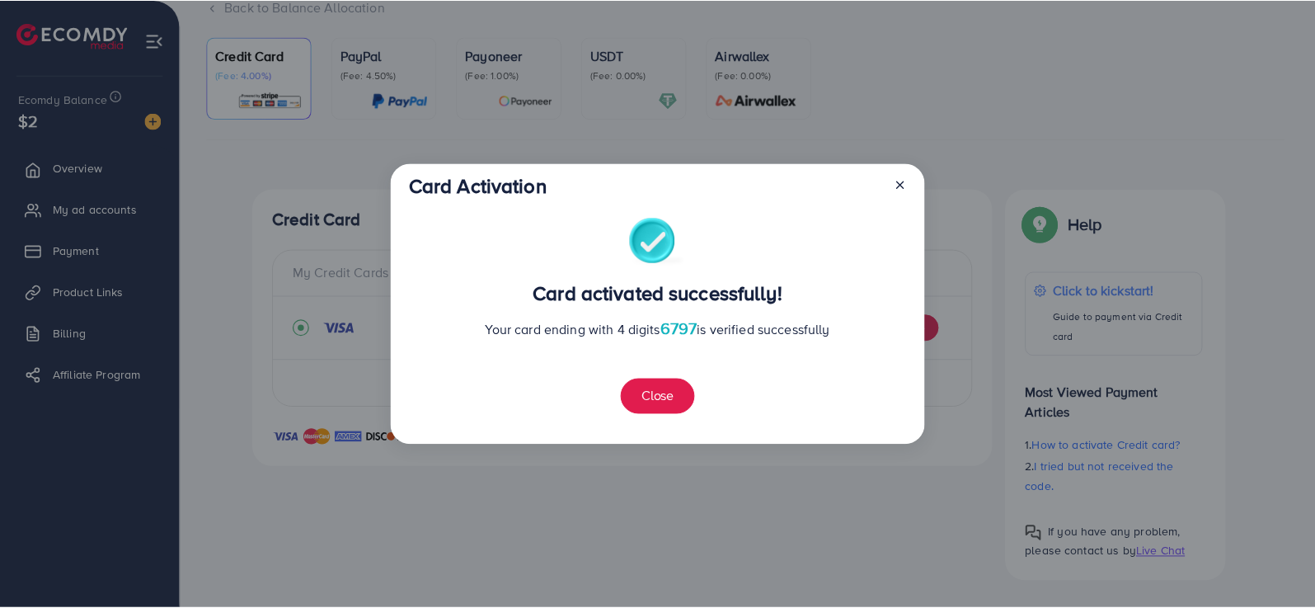
scroll to position [141, 0]
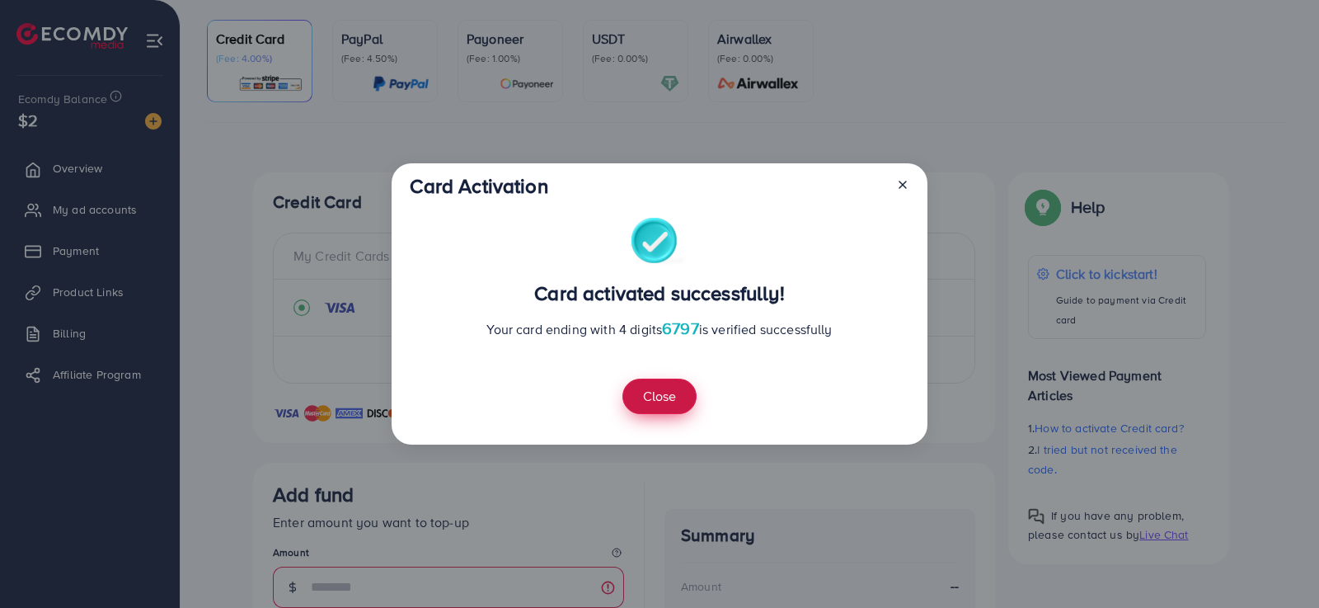
click at [659, 389] on button "Close" at bounding box center [659, 395] width 74 height 35
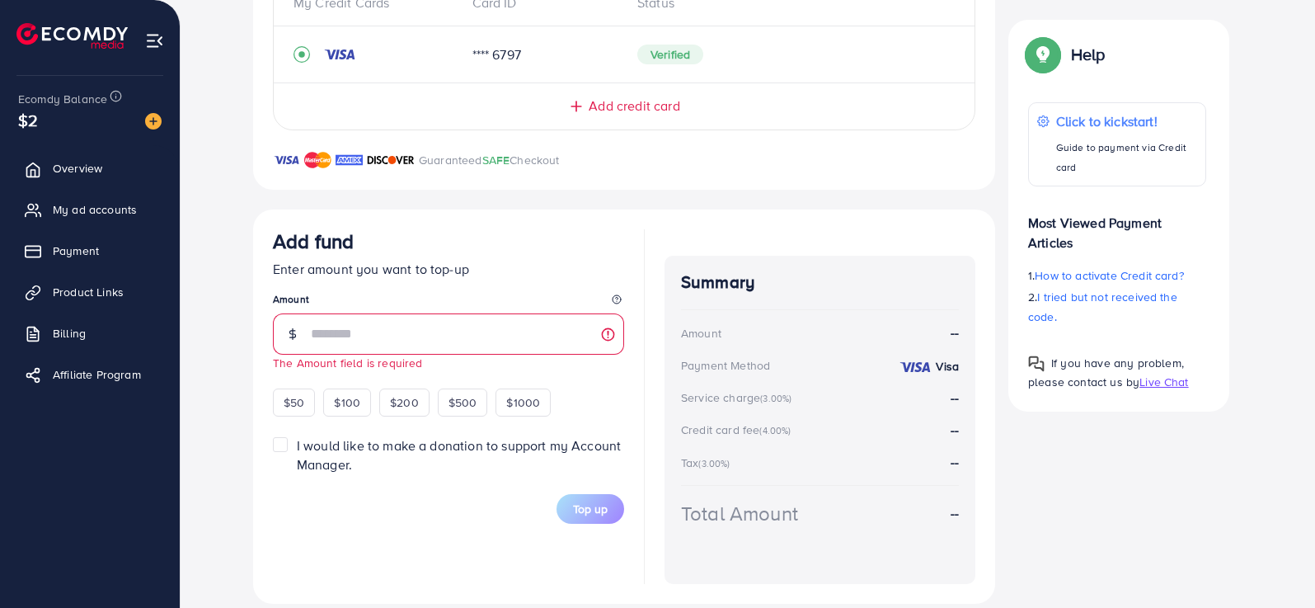
scroll to position [416, 0]
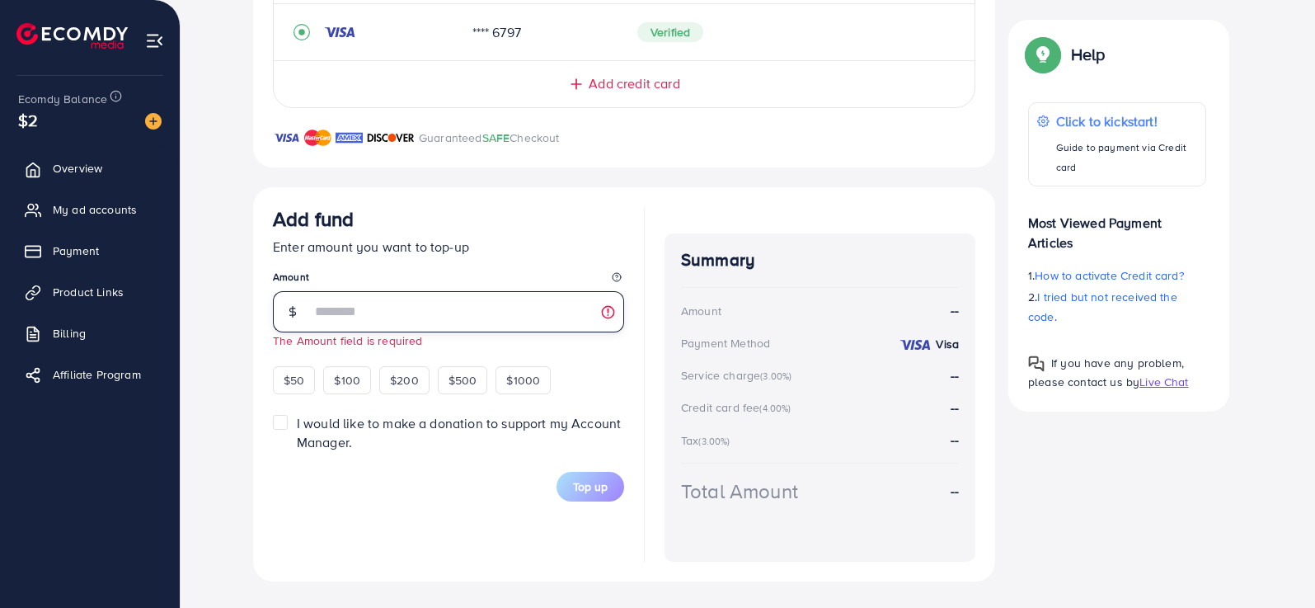
click at [359, 312] on input "number" at bounding box center [467, 311] width 313 height 41
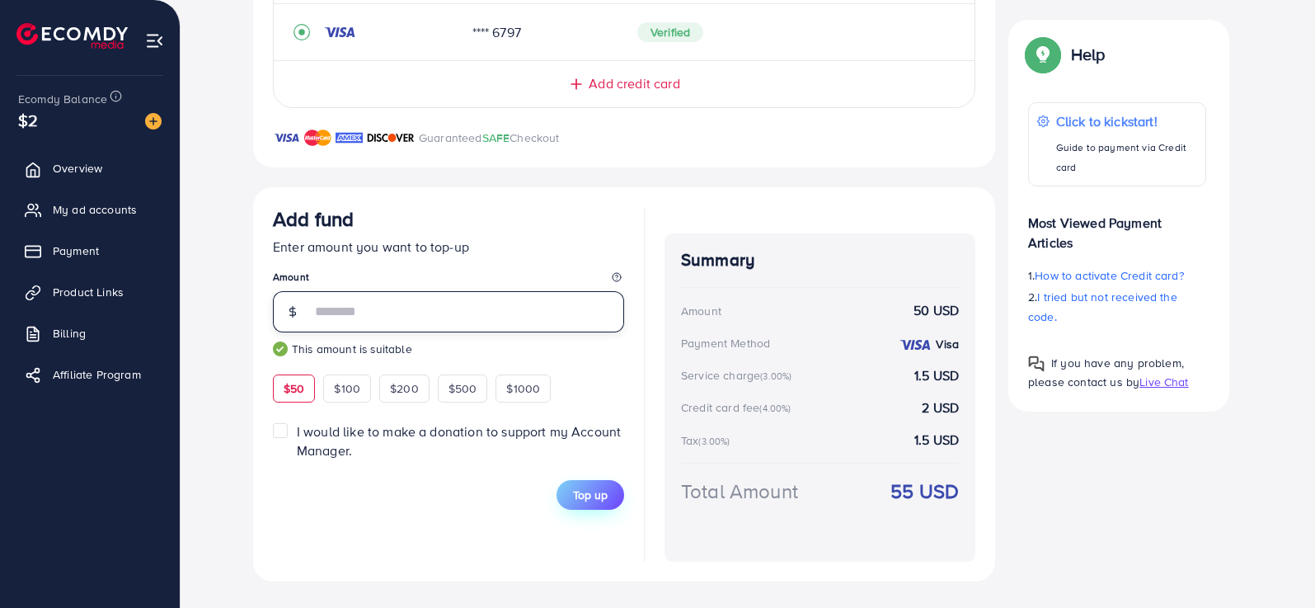
type input "**"
drag, startPoint x: 599, startPoint y: 490, endPoint x: 511, endPoint y: 486, distance: 88.3
click at [600, 490] on span "Top up" at bounding box center [590, 494] width 35 height 16
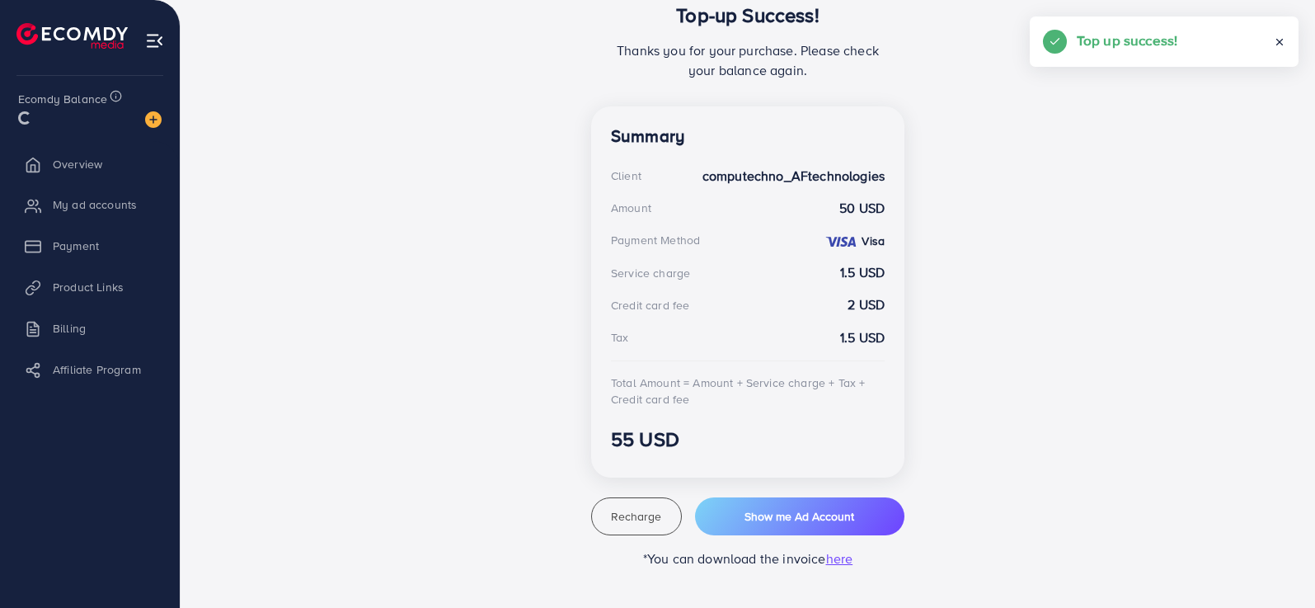
scroll to position [373, 0]
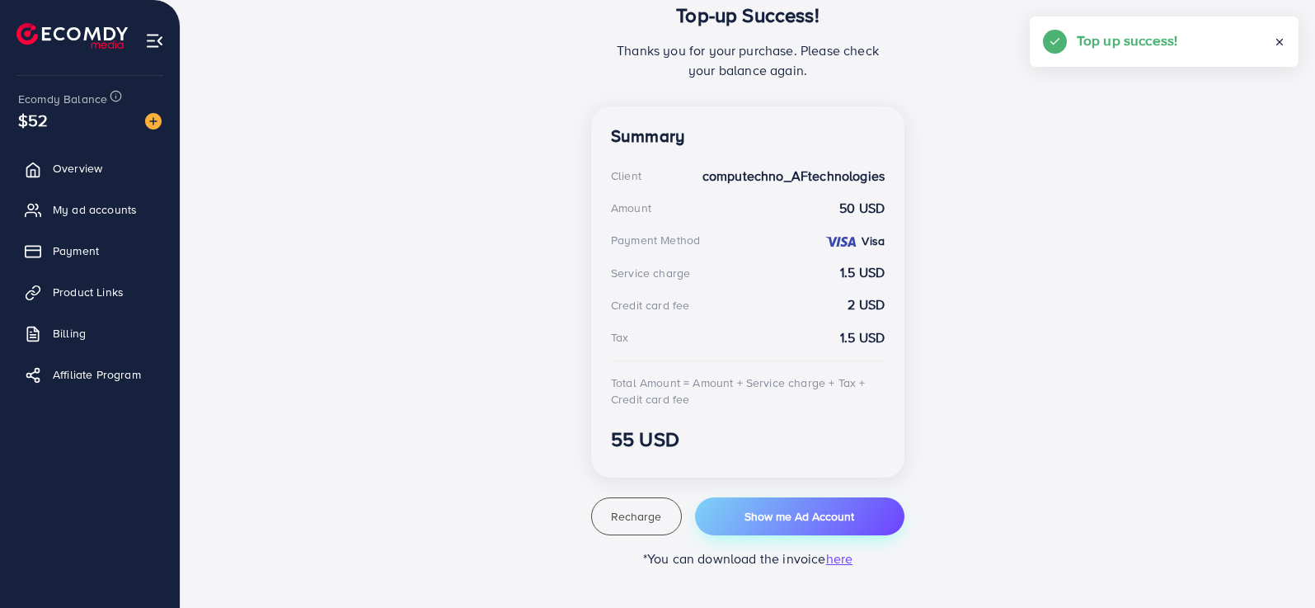
click at [724, 523] on button "Show me Ad Account" at bounding box center [799, 516] width 209 height 38
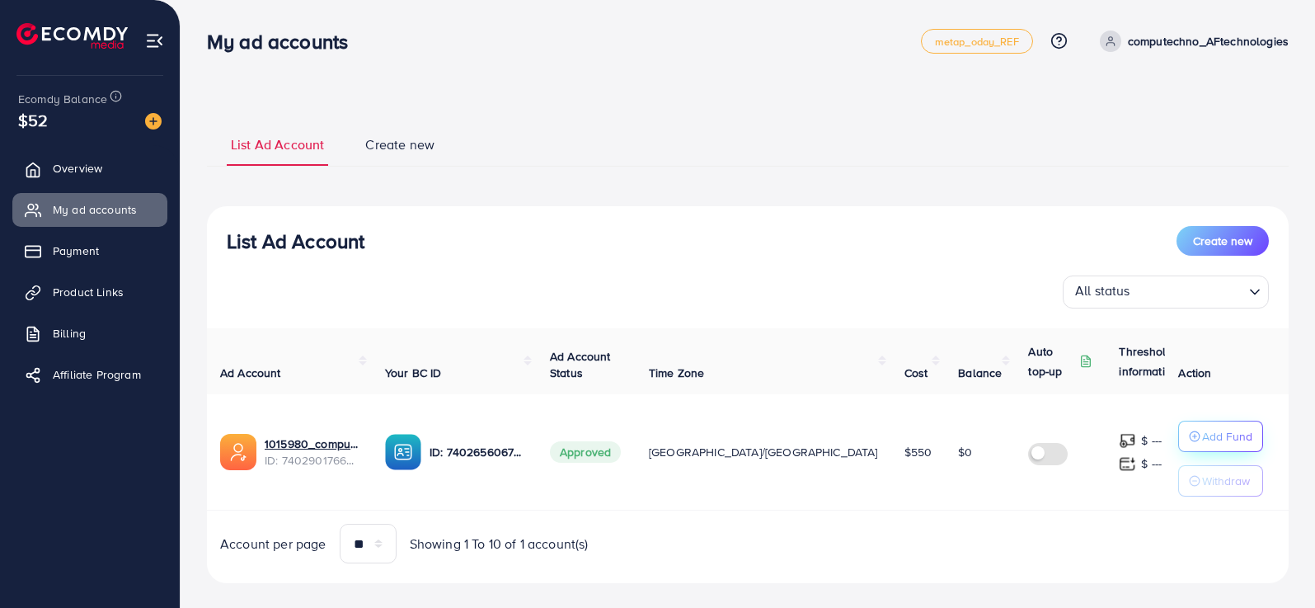
click at [1189, 435] on icon "button" at bounding box center [1195, 436] width 12 height 12
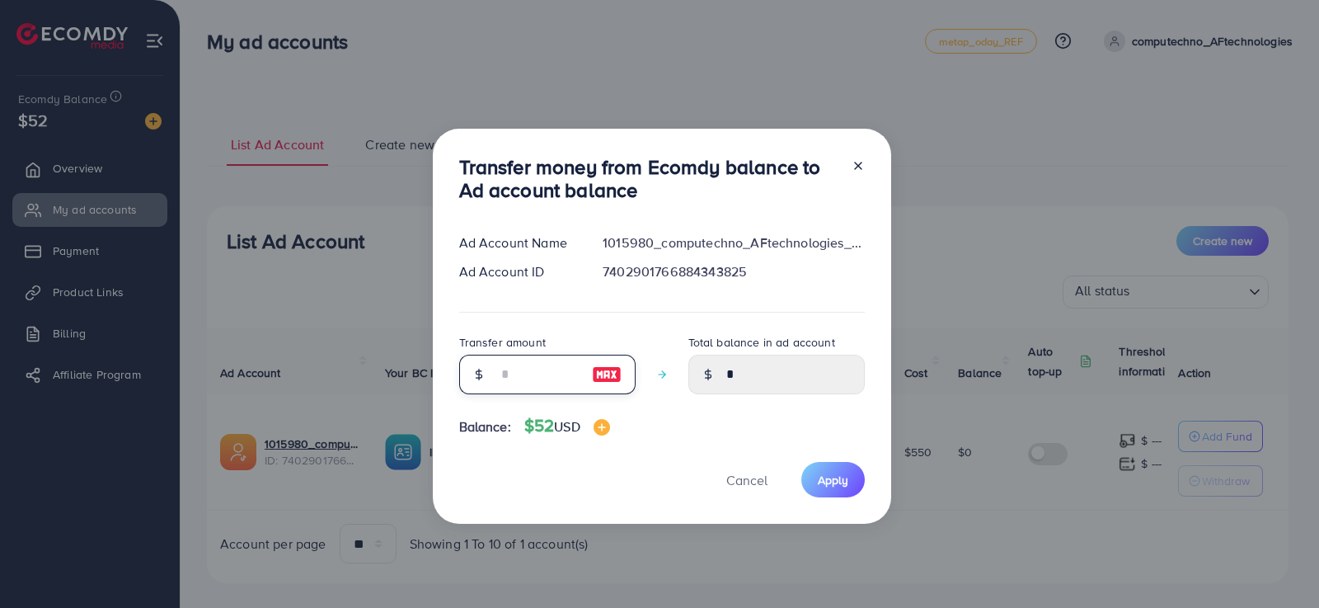
click at [537, 371] on input "number" at bounding box center [538, 374] width 82 height 40
type input "**"
type input "*****"
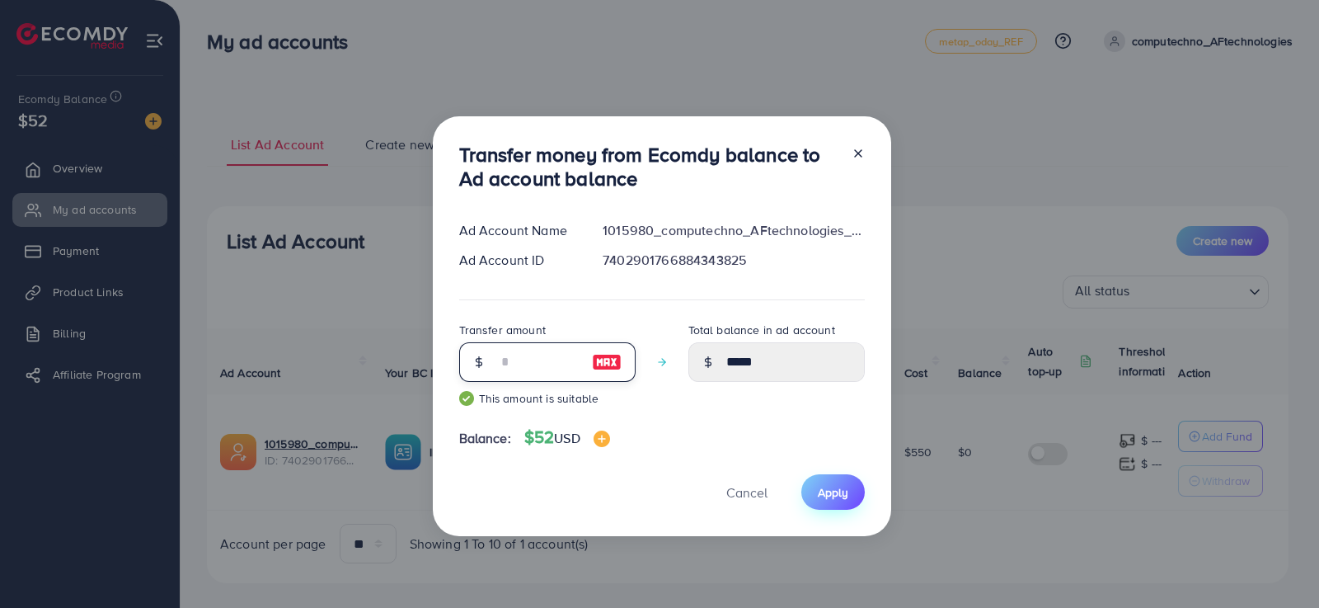
type input "**"
click at [837, 490] on span "Apply" at bounding box center [833, 492] width 31 height 16
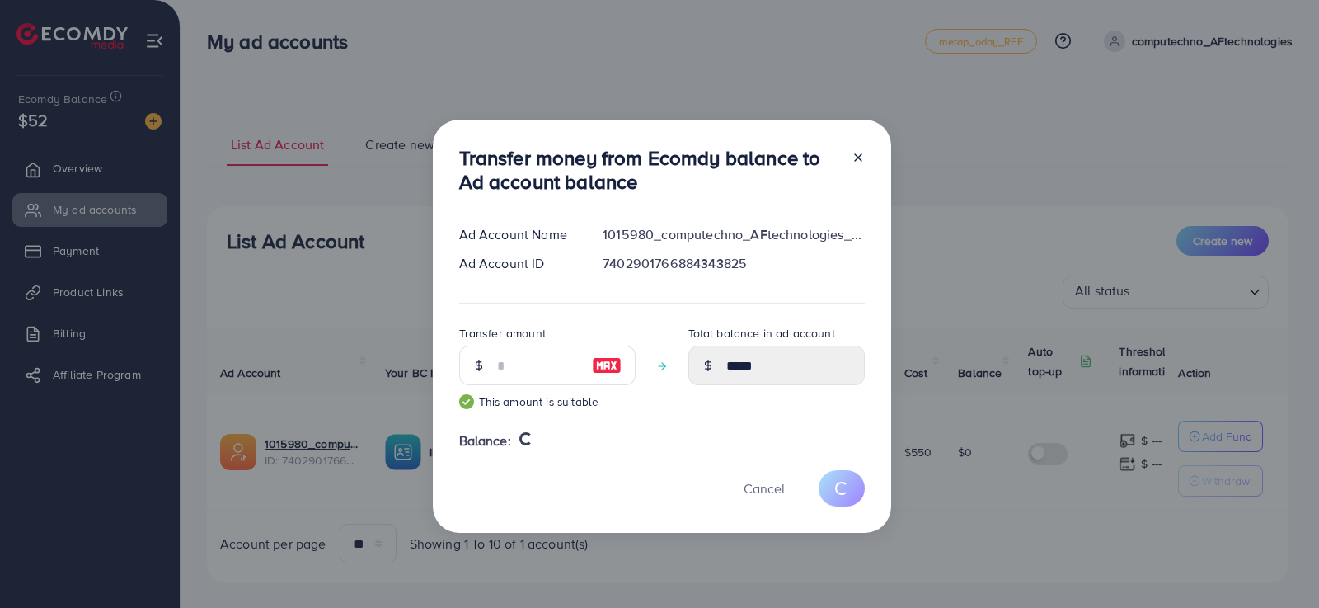
type input "*"
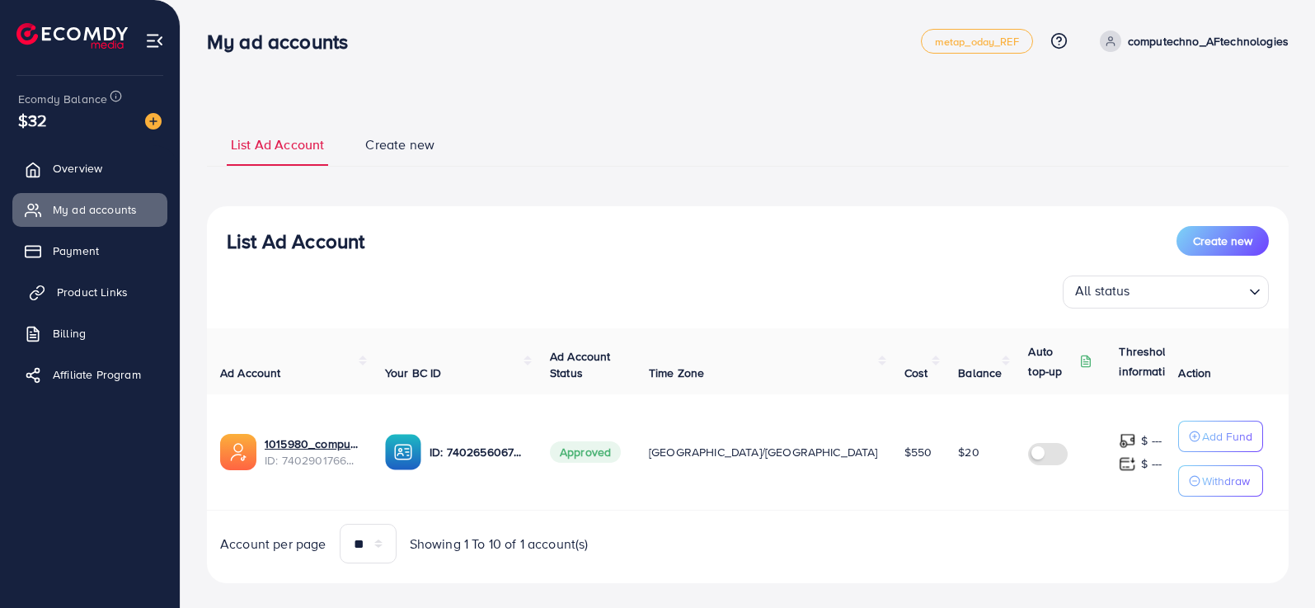
click at [102, 284] on span "Product Links" at bounding box center [92, 292] width 71 height 16
